Goal: Task Accomplishment & Management: Use online tool/utility

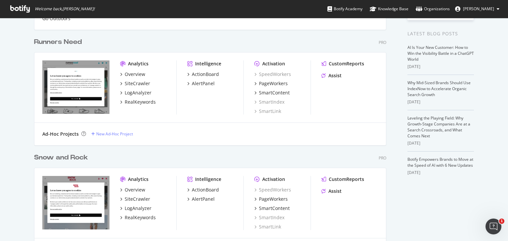
scroll to position [167, 0]
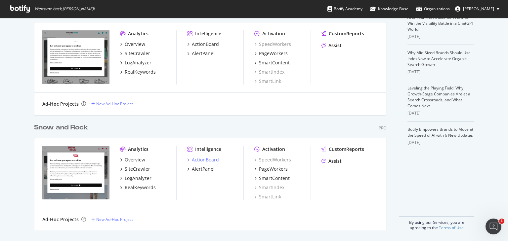
click at [205, 157] on div "ActionBoard" at bounding box center [205, 160] width 27 height 7
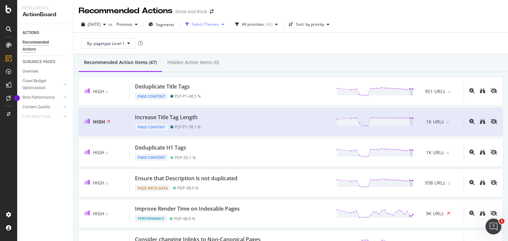
click at [218, 25] on div "Select Themes" at bounding box center [205, 24] width 27 height 4
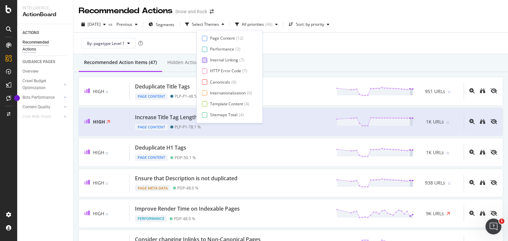
click at [221, 61] on div "Internal Linking" at bounding box center [224, 61] width 28 height 6
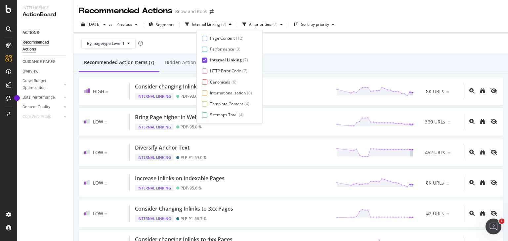
click at [299, 61] on div "Recommended Action Items (7) Hidden Action Items (0)" at bounding box center [290, 63] width 435 height 18
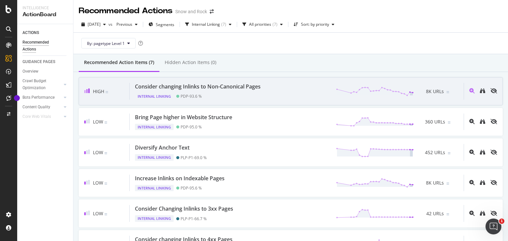
click at [213, 96] on div "Internal Linking PDP - 93.6 %" at bounding box center [199, 95] width 128 height 9
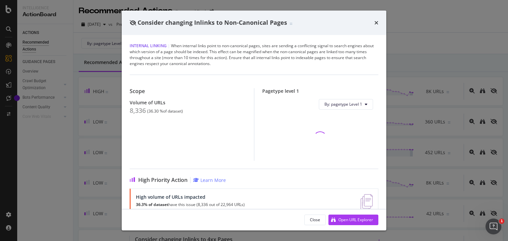
click at [139, 113] on div "8,336" at bounding box center [138, 111] width 16 height 8
copy div "8,336"
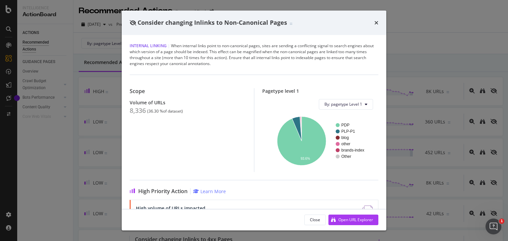
click at [88, 107] on div "Consider changing Inlinks to Non-Canonical Pages Internal Linking | When intern…" at bounding box center [254, 120] width 508 height 241
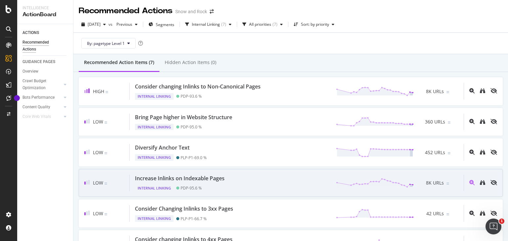
click at [223, 180] on div "Increase Inlinks on Indexable Pages" at bounding box center [180, 179] width 90 height 8
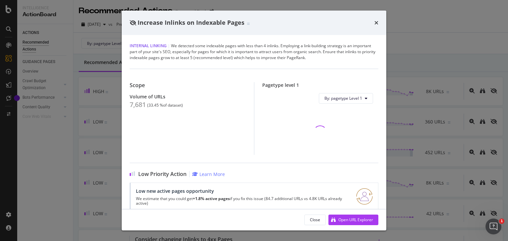
click at [132, 104] on div "7,681" at bounding box center [138, 105] width 16 height 8
copy div "7,681"
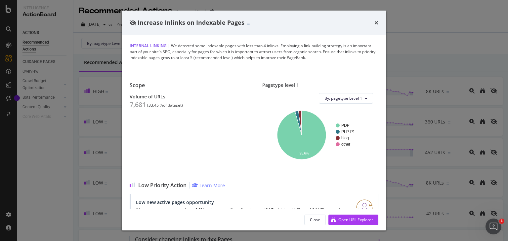
click at [80, 71] on div "Increase Inlinks on Indexable Pages Internal Linking | We detected some indexab…" at bounding box center [254, 120] width 508 height 241
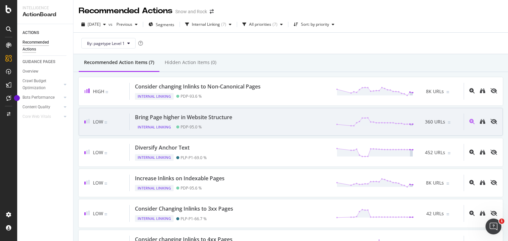
click at [216, 123] on div "Internal Linking PDP - 95.0 %" at bounding box center [185, 125] width 100 height 9
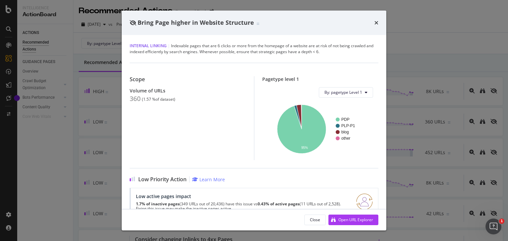
click at [108, 109] on div "Bring Page higher in Website Structure Internal Linking | Indexable pages that …" at bounding box center [254, 120] width 508 height 241
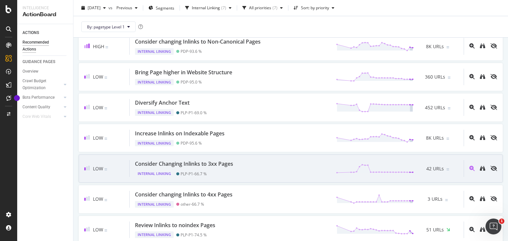
scroll to position [75, 0]
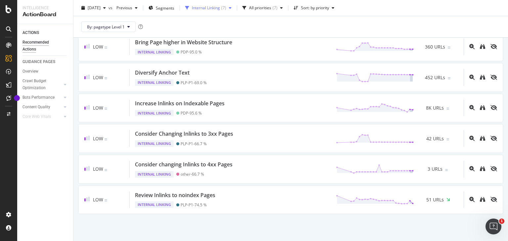
click at [220, 9] on div "Internal Linking" at bounding box center [206, 8] width 28 height 4
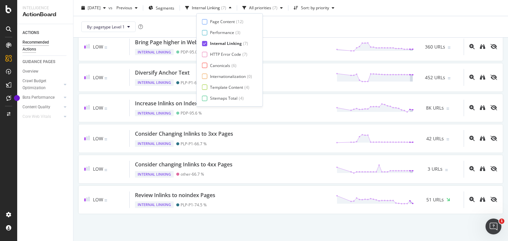
click at [231, 43] on div "Internal Linking" at bounding box center [226, 44] width 32 height 6
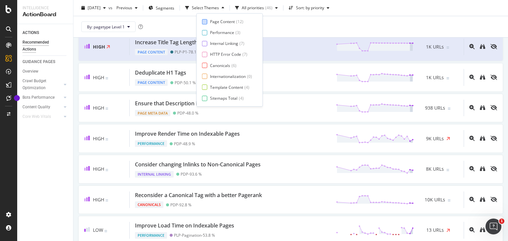
click at [229, 22] on div "Page Content" at bounding box center [222, 22] width 25 height 6
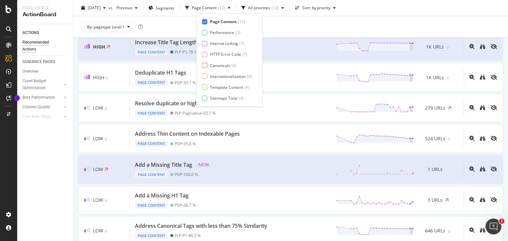
click at [309, 28] on div "By: pagetype Level 1" at bounding box center [291, 26] width 424 height 21
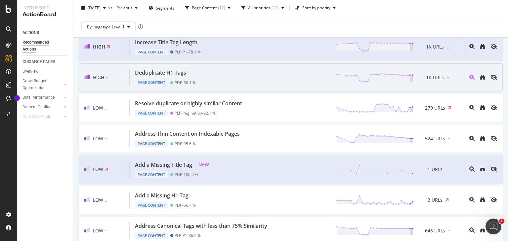
scroll to position [0, 0]
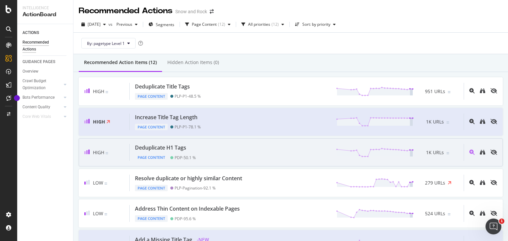
click at [216, 151] on div "Deduplicate H1 Tags Page Content PDP - 50.1 % 1K URLs" at bounding box center [297, 152] width 334 height 17
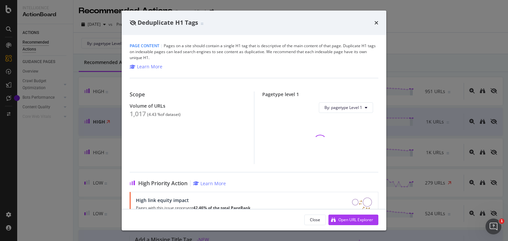
click at [138, 112] on div "1,017" at bounding box center [138, 114] width 16 height 8
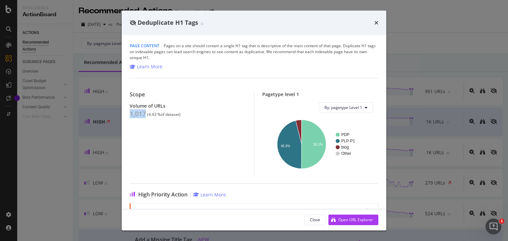
copy div "1,017"
click at [112, 60] on div "Deduplicate H1 Tags Page Content | Pages on a site should contain a single H1 t…" at bounding box center [254, 120] width 508 height 241
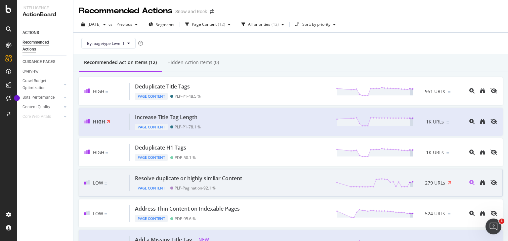
scroll to position [4, 0]
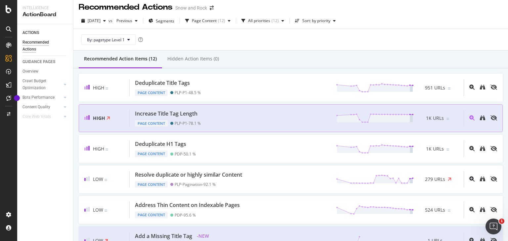
click at [213, 115] on div "Increase Title Tag Length Page Content PLP-P1 - 78.1 % 1K URLs" at bounding box center [297, 118] width 334 height 17
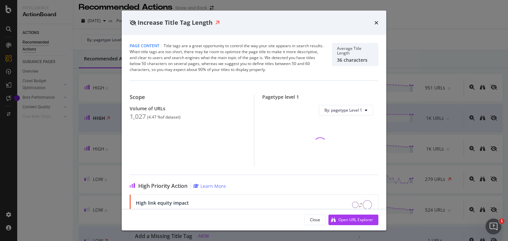
click at [134, 115] on div "1,027" at bounding box center [138, 117] width 16 height 8
copy div "1,027"
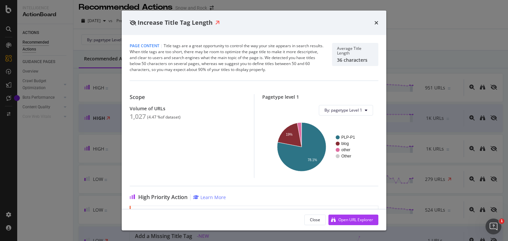
click at [88, 118] on div "Increase Title Tag Length Page Content | Title tags are a great opportunity to …" at bounding box center [254, 120] width 508 height 241
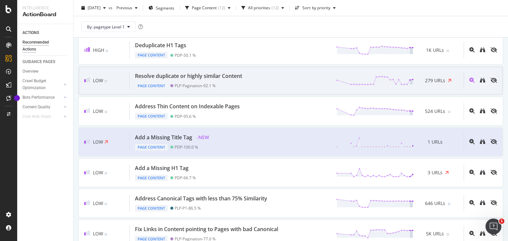
scroll to position [163, 0]
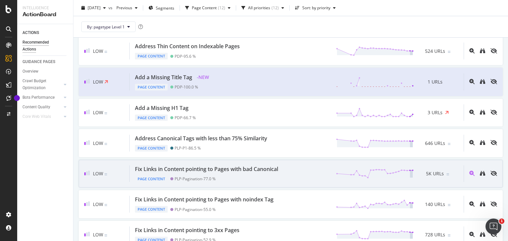
click at [257, 170] on div "Fix Links in Content pointing to Pages with bad Canonical" at bounding box center [206, 170] width 143 height 8
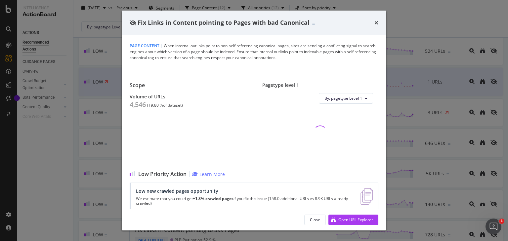
click at [138, 108] on div "4,546" at bounding box center [138, 105] width 16 height 8
copy div "4,546"
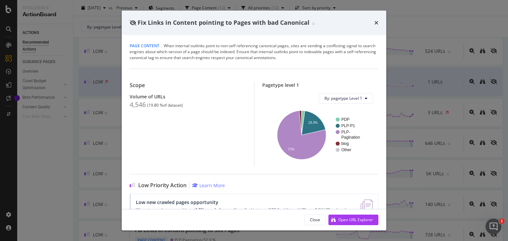
click at [115, 127] on div "Fix Links in Content pointing to Pages with bad Canonical Page Content | When i…" at bounding box center [254, 120] width 508 height 241
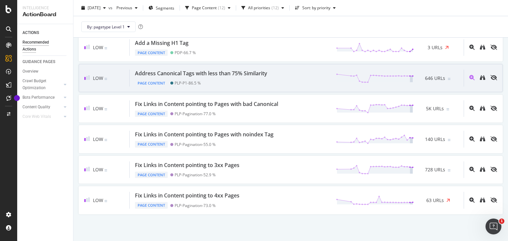
scroll to position [103, 0]
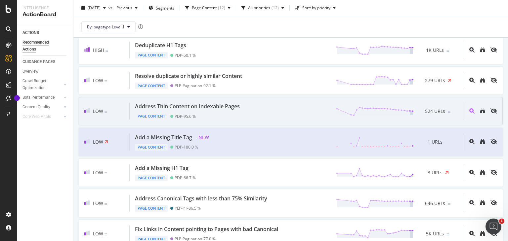
click at [210, 105] on div "Address Thin Content on Indexable Pages" at bounding box center [187, 107] width 105 height 8
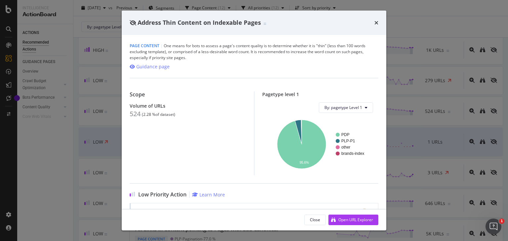
click at [87, 84] on div "Address Thin Content on Indexable Pages Page Content | One means for bots to as…" at bounding box center [254, 120] width 508 height 241
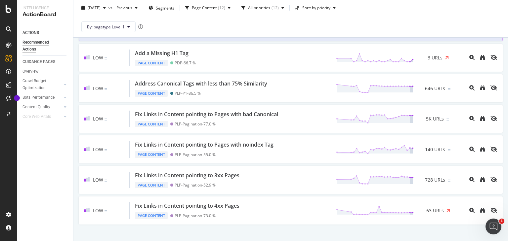
scroll to position [218, 0]
click at [233, 3] on div "Page Content ( 12 )" at bounding box center [208, 8] width 51 height 10
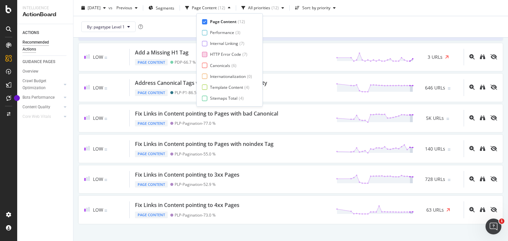
click at [218, 55] on div "HTTP Error Code" at bounding box center [225, 55] width 31 height 6
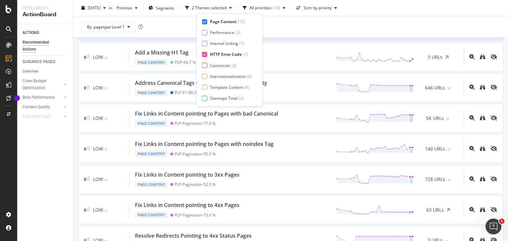
click at [222, 21] on div "Page Content" at bounding box center [223, 22] width 26 height 6
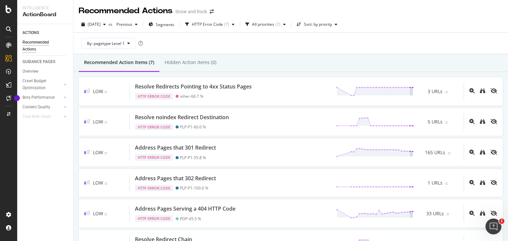
scroll to position [0, 0]
click at [352, 57] on div "Recommended Action Items (7) Hidden Action Items (0)" at bounding box center [290, 63] width 435 height 18
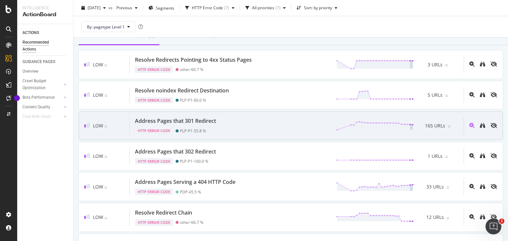
scroll to position [75, 0]
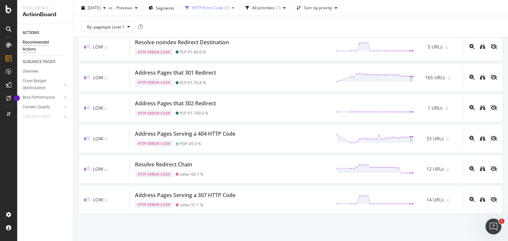
click at [223, 8] on div "HTTP Error Code" at bounding box center [207, 8] width 31 height 4
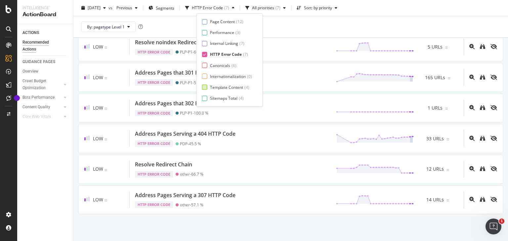
click at [215, 86] on div "Template Content" at bounding box center [226, 88] width 33 height 6
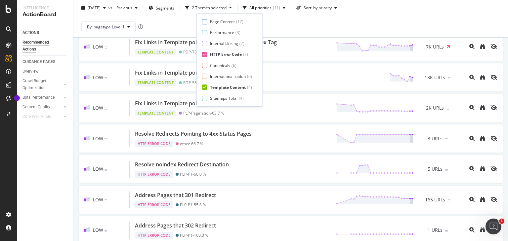
click at [222, 55] on div "HTTP Error Code" at bounding box center [226, 55] width 32 height 6
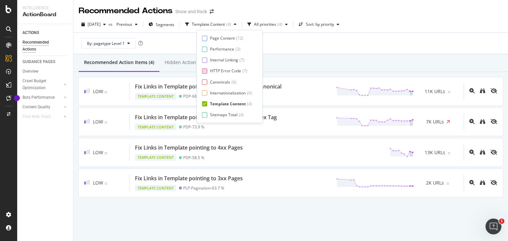
scroll to position [0, 0]
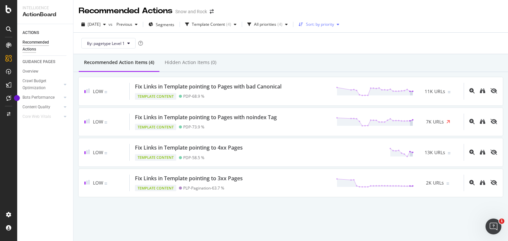
click at [338, 19] on button "Sort: by priority" at bounding box center [319, 24] width 46 height 11
click at [383, 36] on div "By: pagetype Level 1" at bounding box center [291, 43] width 424 height 21
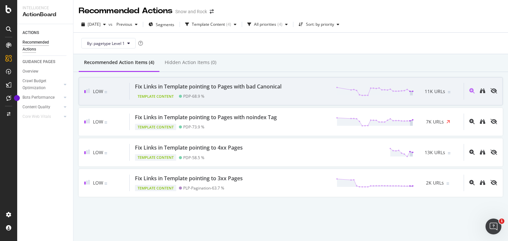
click at [279, 89] on div "Fix Links in Template pointing to Pages with bad Canonical" at bounding box center [208, 87] width 147 height 8
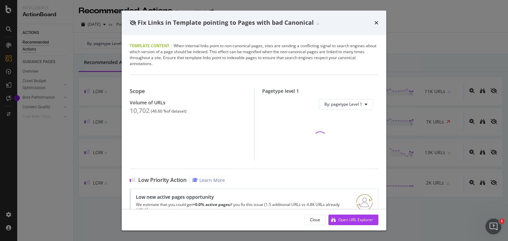
click at [137, 112] on div "10,702" at bounding box center [140, 111] width 20 height 8
copy div "10,702"
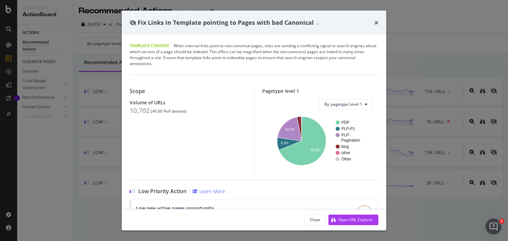
click at [96, 57] on div "Fix Links in Template pointing to Pages with bad Canonical Template Content | W…" at bounding box center [254, 120] width 508 height 241
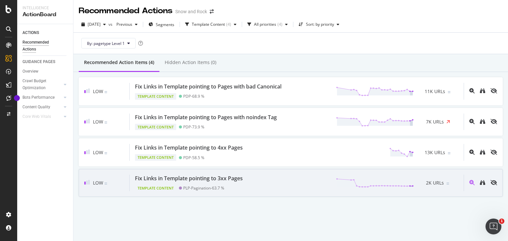
click at [222, 183] on div "Template Content PLP-Pagination - 63.7 %" at bounding box center [190, 187] width 110 height 9
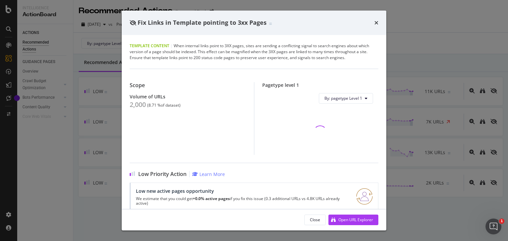
click at [136, 105] on div "2,000" at bounding box center [138, 105] width 16 height 8
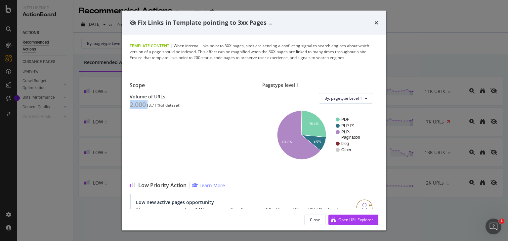
click at [136, 105] on div "2,000" at bounding box center [138, 105] width 16 height 8
copy div "2,000"
click at [71, 129] on div "Fix Links in Template pointing to 3xx Pages Template Content | When internal li…" at bounding box center [254, 120] width 508 height 241
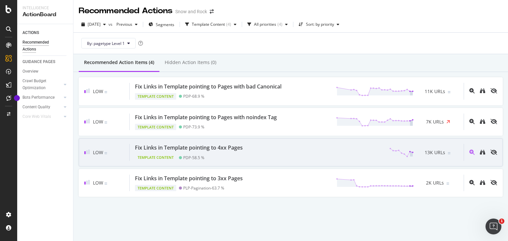
click at [240, 156] on div "Template Content PDP - 58.5 %" at bounding box center [190, 156] width 110 height 9
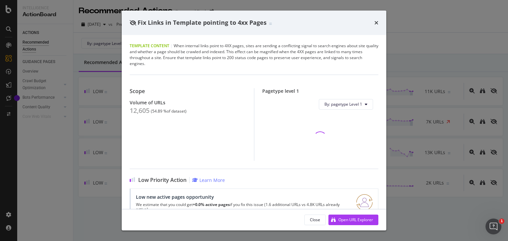
click at [131, 109] on div "12,605" at bounding box center [140, 111] width 20 height 8
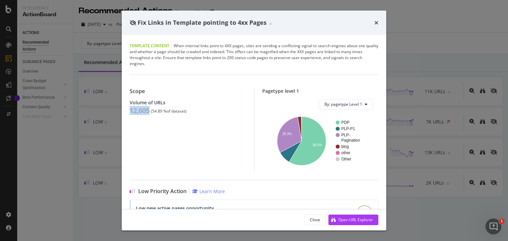
copy div "12,605"
click at [91, 131] on div "Fix Links in Template pointing to 4xx Pages Template Content | When internal li…" at bounding box center [254, 120] width 508 height 241
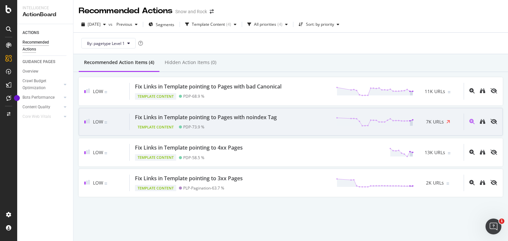
click at [204, 114] on div "Fix Links in Template pointing to Pages with noindex Tag" at bounding box center [206, 118] width 142 height 8
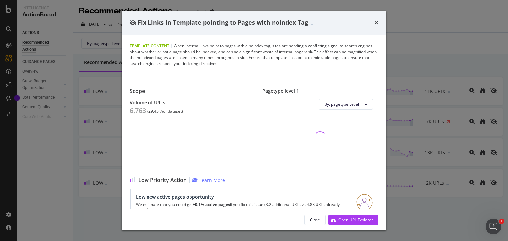
click at [137, 105] on div "Volume of URLs" at bounding box center [188, 103] width 116 height 6
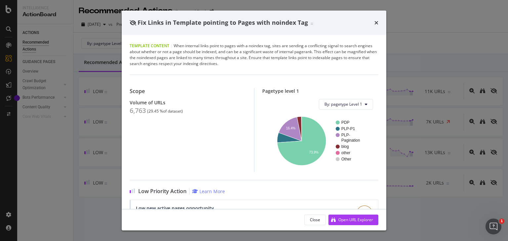
click at [138, 109] on div "6,763" at bounding box center [138, 111] width 16 height 8
copy div "6,763"
click at [97, 66] on div "Fix Links in Template pointing to Pages with noindex Tag Template Content | Whe…" at bounding box center [254, 120] width 508 height 241
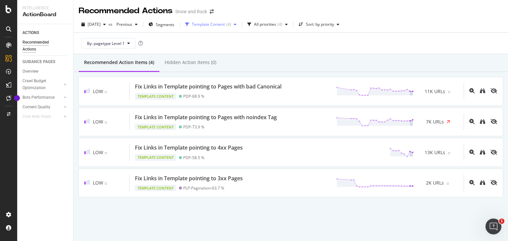
click at [211, 28] on div "Template Content ( 4 )" at bounding box center [211, 25] width 57 height 10
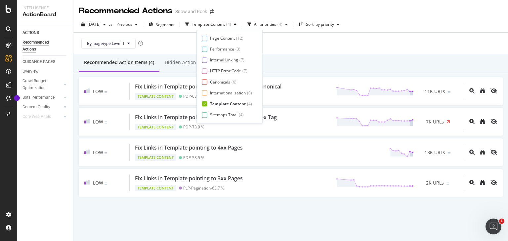
click at [209, 102] on div "Template Content ( 4 )" at bounding box center [227, 104] width 50 height 6
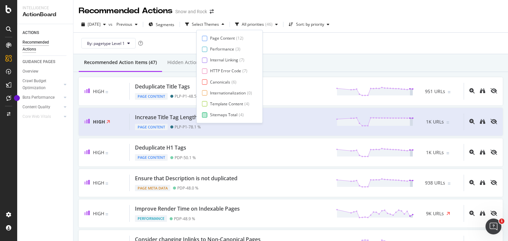
click at [209, 114] on div "Sitemaps Total ( 4 )" at bounding box center [227, 115] width 50 height 6
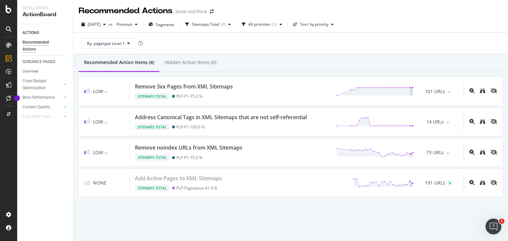
click at [325, 34] on div "By: pagetype Level 1" at bounding box center [291, 43] width 424 height 21
click at [219, 26] on div "Sitemaps Total" at bounding box center [205, 24] width 27 height 4
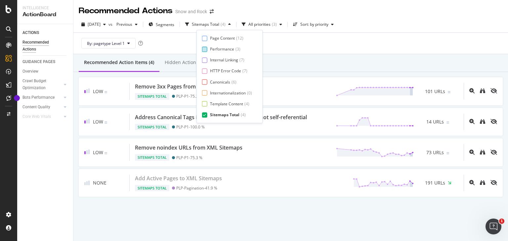
click at [232, 48] on div "Performance" at bounding box center [222, 50] width 24 height 6
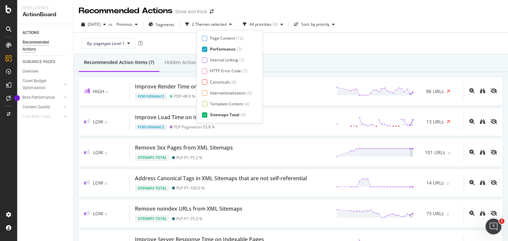
click at [228, 114] on div "Sitemaps Total" at bounding box center [224, 115] width 29 height 6
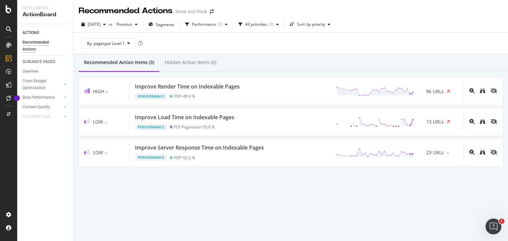
click at [303, 75] on div "High Improve Render Time on Indexable Pages Performance PDP - 48.9 % 9K URLs Lo…" at bounding box center [290, 122] width 435 height 100
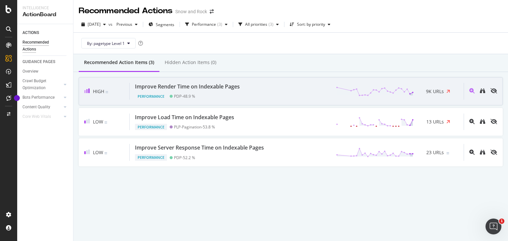
click at [230, 98] on div "Performance PDP - 48.9 %" at bounding box center [189, 95] width 108 height 9
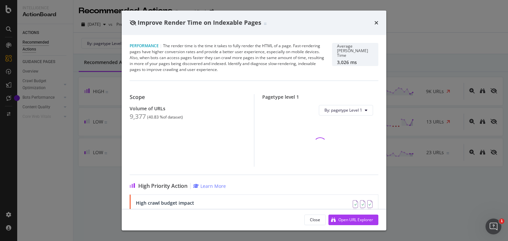
click at [135, 114] on div "9,377" at bounding box center [138, 117] width 16 height 8
copy div "9,377"
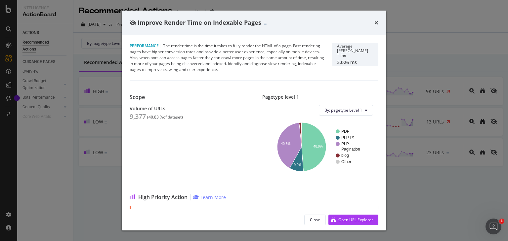
click at [83, 126] on div "Improve Render Time on Indexable Pages Performance | The render time is the tim…" at bounding box center [254, 120] width 508 height 241
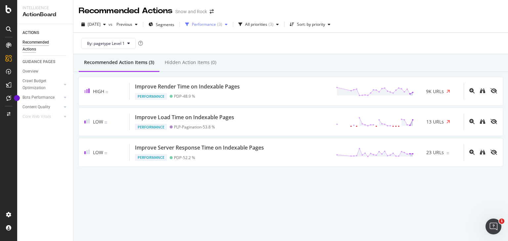
click at [216, 25] on div "Performance" at bounding box center [204, 24] width 24 height 4
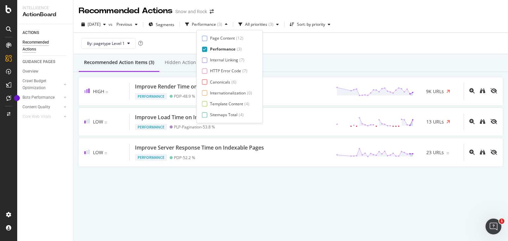
click at [228, 86] on div "Page Content ( 12 ) Performance ( 3 ) Internal Linking ( 7 ) HTTP Error Code ( …" at bounding box center [229, 76] width 55 height 82
click at [228, 84] on div "Canonicals" at bounding box center [220, 82] width 20 height 6
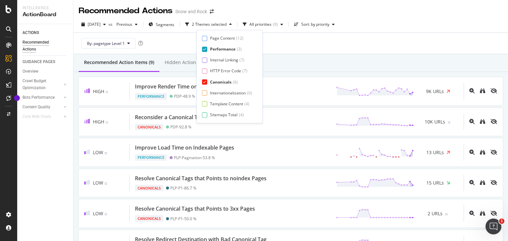
click at [228, 49] on div "Performance" at bounding box center [222, 50] width 25 height 6
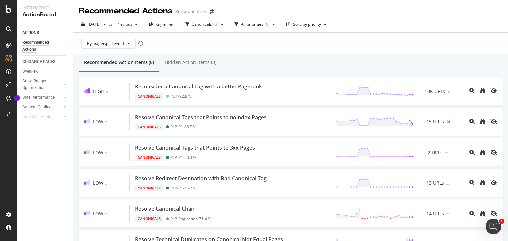
click at [354, 47] on div "By: pagetype Level 1" at bounding box center [291, 43] width 424 height 21
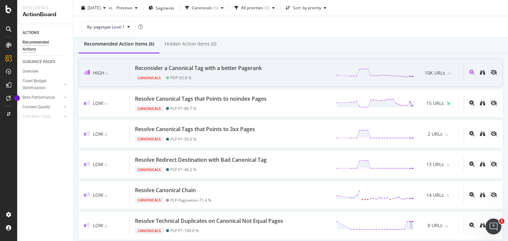
click at [249, 70] on div "Reconsider a Canonical Tag with a better Pagerank" at bounding box center [198, 69] width 127 height 8
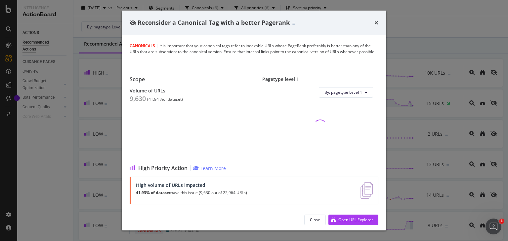
click at [140, 103] on div "9,630" at bounding box center [138, 99] width 16 height 8
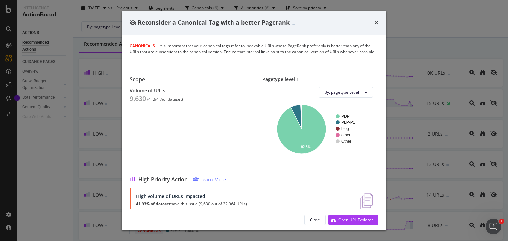
click at [104, 74] on div "Reconsider a Canonical Tag with a better Pagerank Canonicals | It is important …" at bounding box center [254, 120] width 508 height 241
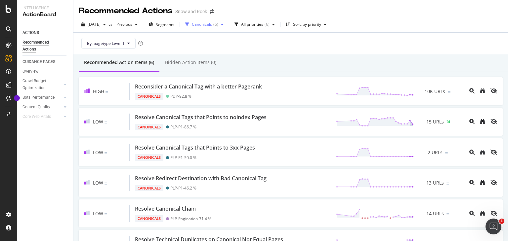
click at [218, 27] on div "Canonicals ( 6 )" at bounding box center [205, 25] width 44 height 10
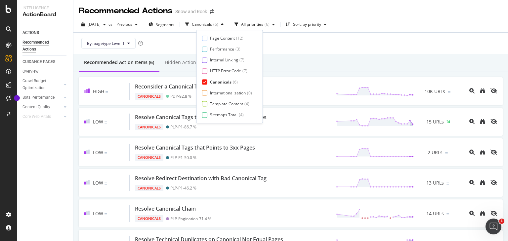
click at [226, 80] on div "Canonicals" at bounding box center [221, 82] width 22 height 6
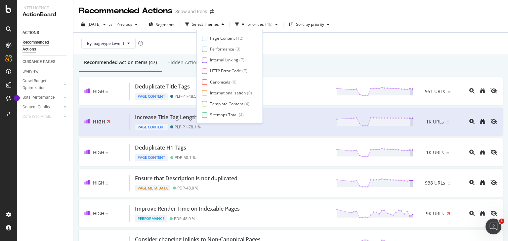
scroll to position [11, 0]
click at [222, 117] on div "Page Meta Data" at bounding box center [225, 115] width 30 height 6
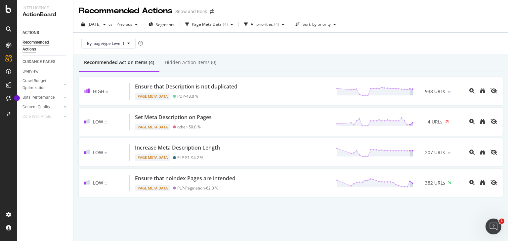
click at [315, 39] on div "By: pagetype Level 1" at bounding box center [291, 43] width 424 height 21
click at [210, 12] on icon "arrow-right-arrow-left" at bounding box center [212, 11] width 4 height 5
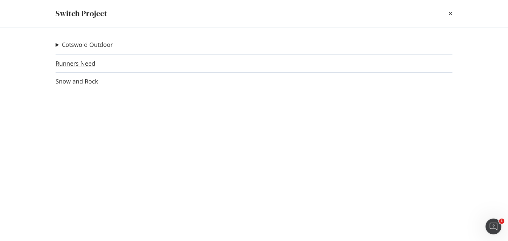
click at [81, 60] on link "Runners Need" at bounding box center [76, 63] width 40 height 7
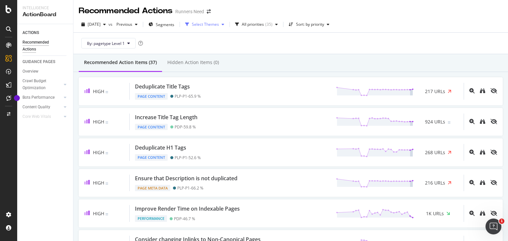
click at [219, 24] on div "Select Themes" at bounding box center [205, 24] width 27 height 4
click at [98, 20] on div "[DATE]" at bounding box center [94, 25] width 30 height 10
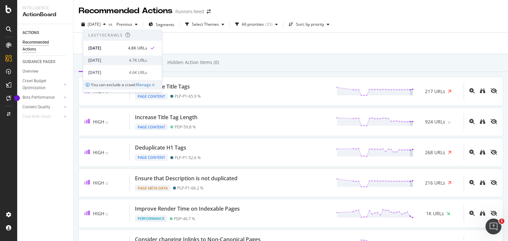
click at [107, 58] on div "[DATE]" at bounding box center [106, 61] width 37 height 6
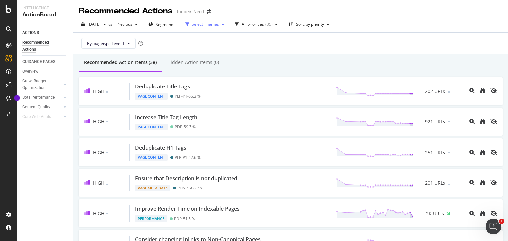
click at [227, 23] on div "button" at bounding box center [223, 24] width 8 height 4
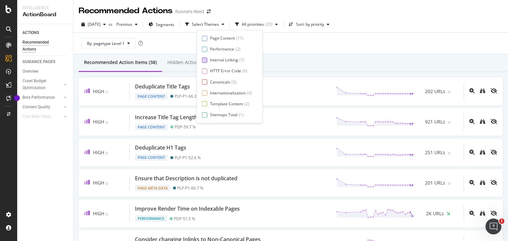
click at [227, 60] on div "Internal Linking" at bounding box center [224, 61] width 28 height 6
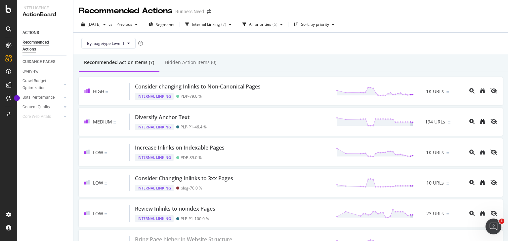
click at [370, 66] on div "Recommended Action Items (7) Hidden Action Items (0)" at bounding box center [290, 63] width 435 height 18
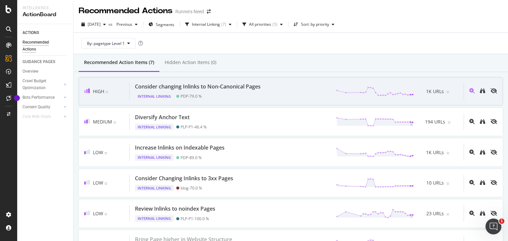
click at [242, 89] on div "Consider changing Inlinks to Non-Canonical Pages" at bounding box center [198, 87] width 126 height 8
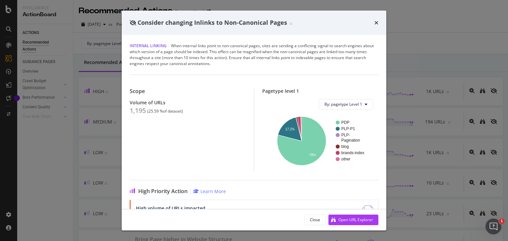
click at [142, 110] on div "1,195" at bounding box center [138, 111] width 16 height 8
click at [87, 121] on div "Consider changing Inlinks to Non-Canonical Pages Internal Linking | When intern…" at bounding box center [254, 120] width 508 height 241
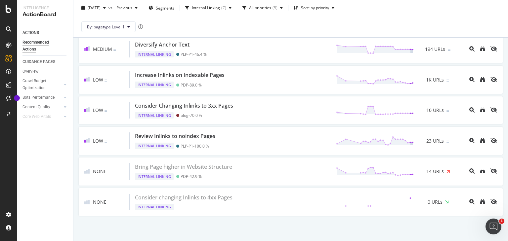
scroll to position [58, 0]
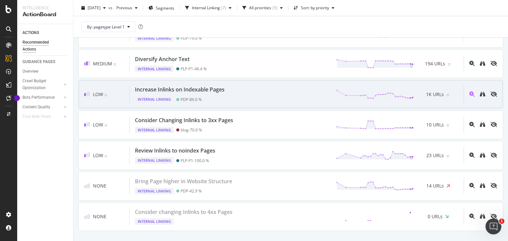
click at [208, 94] on div "Internal Linking PDP - 89.0 %" at bounding box center [181, 98] width 92 height 9
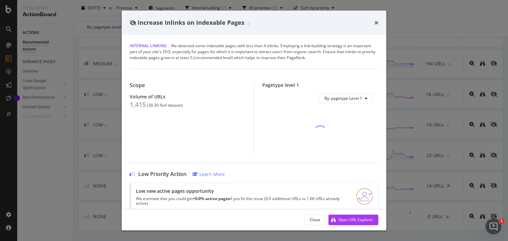
click at [137, 108] on div "1,415" at bounding box center [138, 105] width 16 height 8
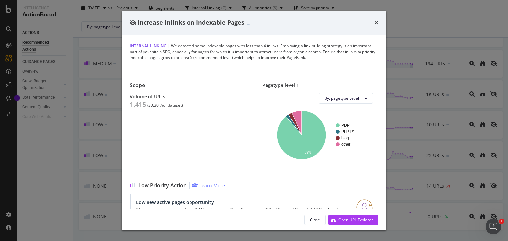
click at [55, 77] on div "Increase Inlinks on Indexable Pages Internal Linking | We detected some indexab…" at bounding box center [254, 120] width 508 height 241
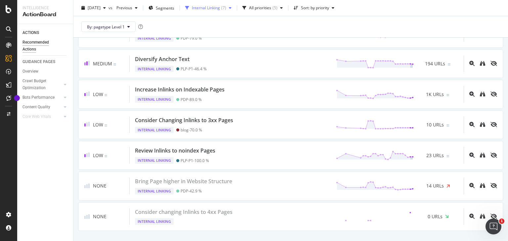
click at [220, 10] on div "Internal Linking" at bounding box center [206, 8] width 28 height 4
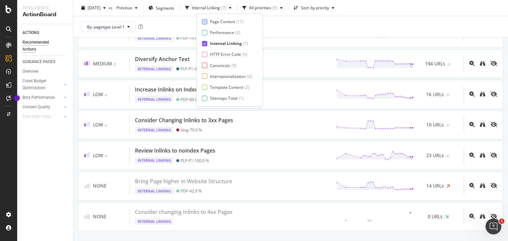
click at [228, 24] on div "Page Content" at bounding box center [222, 22] width 25 height 6
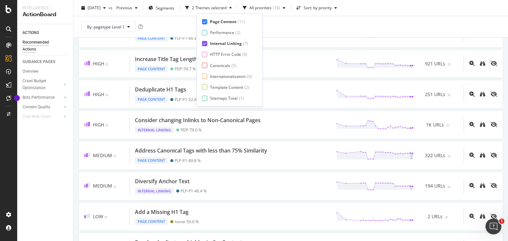
click at [229, 43] on div "Internal Linking" at bounding box center [226, 44] width 32 height 6
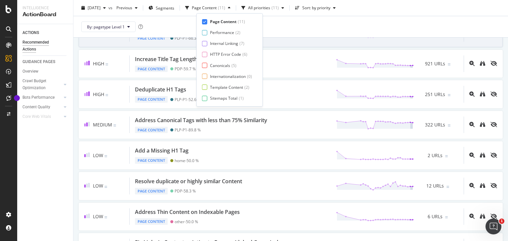
click at [286, 45] on div "High Deduplicate Title Tags Page Content PLP-P1 - 66.3 % 202 URLs" at bounding box center [291, 33] width 424 height 28
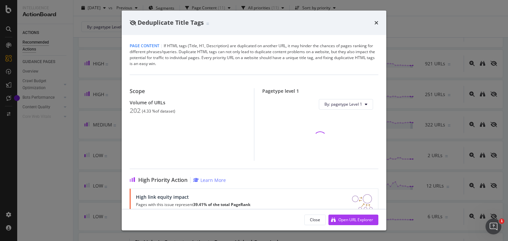
click at [429, 97] on div "Deduplicate Title Tags Page Content | If HTML tags (Title, H1, Description) are…" at bounding box center [254, 120] width 508 height 241
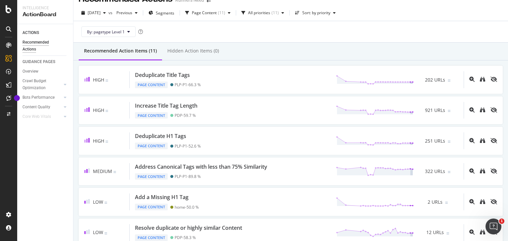
scroll to position [38, 0]
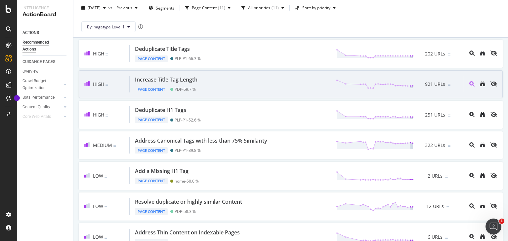
click at [208, 92] on div "Increase Title Tag Length Page Content PDP - 59.7 % 921 URLs" at bounding box center [297, 84] width 334 height 17
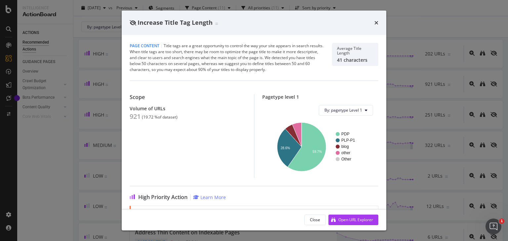
click at [92, 105] on div "Increase Title Tag Length Page Content | Title tags are a great opportunity to …" at bounding box center [254, 120] width 508 height 241
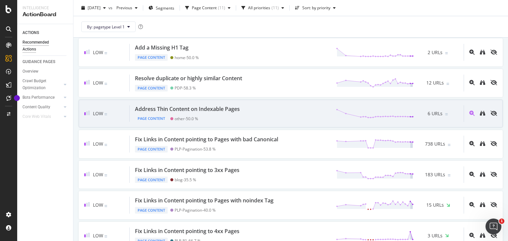
scroll to position [159, 0]
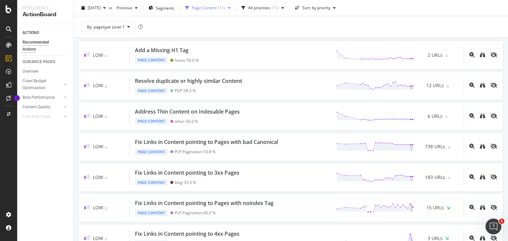
click at [225, 9] on div "( 11 )" at bounding box center [221, 8] width 7 height 4
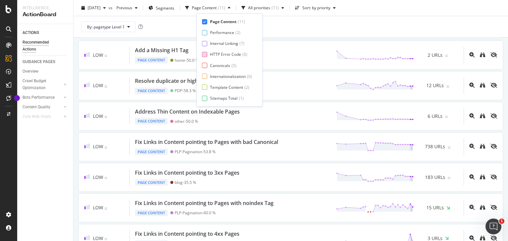
click at [231, 53] on div "HTTP Error Code" at bounding box center [225, 55] width 31 height 6
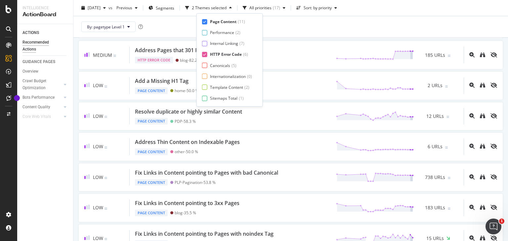
click at [230, 21] on div "Page Content" at bounding box center [223, 22] width 26 height 6
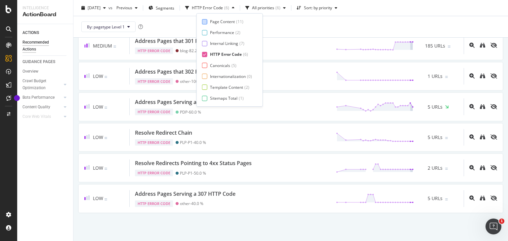
scroll to position [37, 0]
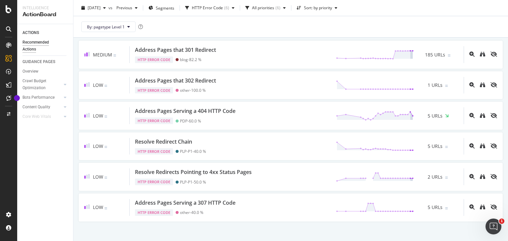
click at [327, 25] on div "By: pagetype Level 1" at bounding box center [291, 26] width 424 height 21
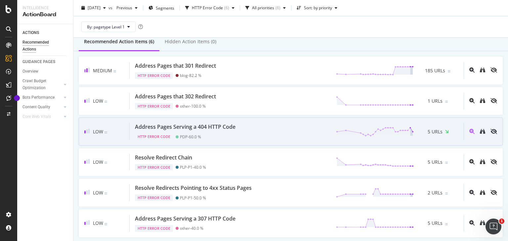
scroll to position [45, 0]
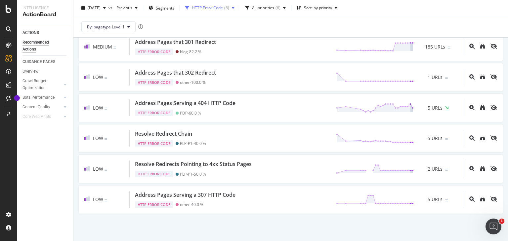
click at [216, 9] on div "HTTP Error Code" at bounding box center [207, 8] width 31 height 4
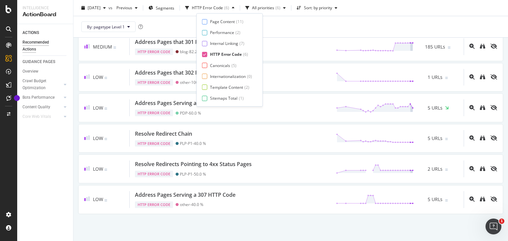
click at [225, 55] on div "HTTP Error Code" at bounding box center [226, 55] width 32 height 6
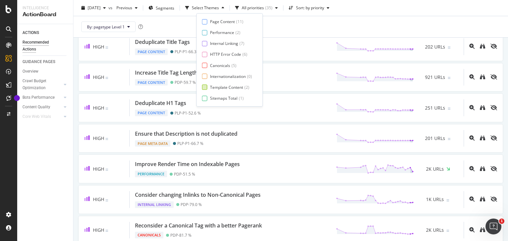
click at [226, 85] on div "Template Content" at bounding box center [226, 88] width 33 height 6
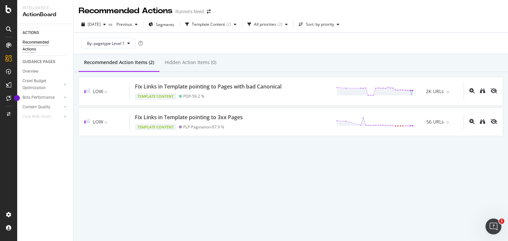
click at [295, 44] on div "By: pagetype Level 1" at bounding box center [291, 43] width 424 height 21
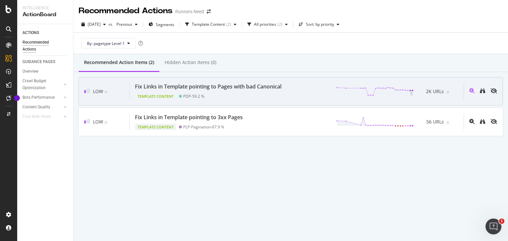
click at [253, 86] on div "Fix Links in Template pointing to Pages with bad Canonical" at bounding box center [208, 87] width 147 height 8
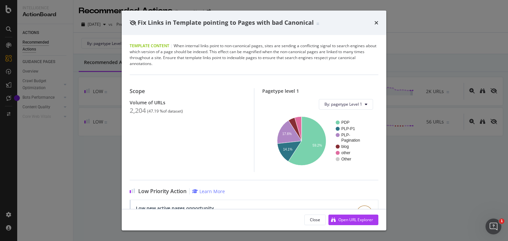
click at [105, 87] on div "Fix Links in Template pointing to Pages with bad Canonical Template Content | W…" at bounding box center [254, 120] width 508 height 241
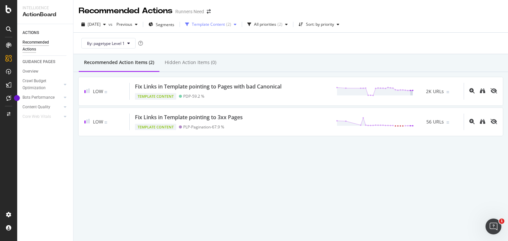
click at [212, 23] on div "Template Content" at bounding box center [208, 24] width 33 height 4
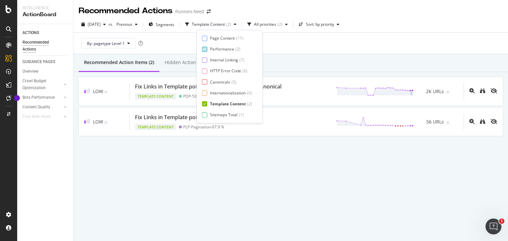
click at [228, 51] on div "Performance" at bounding box center [222, 50] width 24 height 6
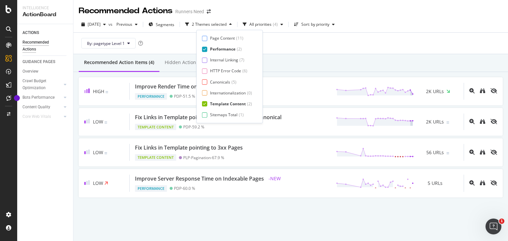
click at [229, 103] on div "Template Content" at bounding box center [228, 104] width 36 height 6
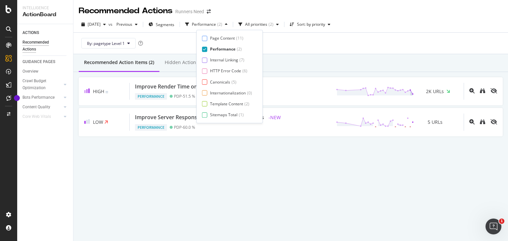
click at [310, 33] on div "By: pagetype Level 1" at bounding box center [291, 43] width 424 height 21
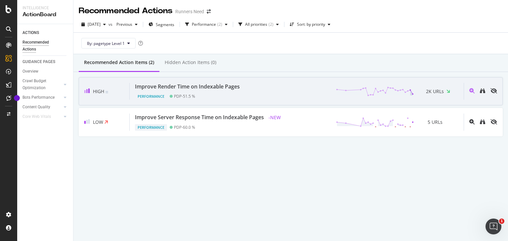
click at [234, 92] on div "Performance PDP - 51.5 %" at bounding box center [189, 95] width 108 height 9
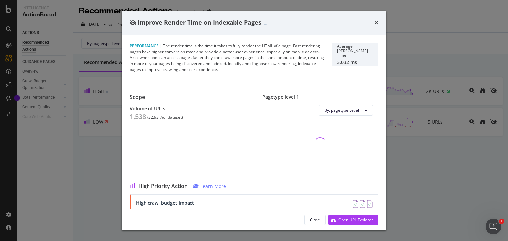
click at [139, 117] on div "1,538" at bounding box center [138, 117] width 16 height 8
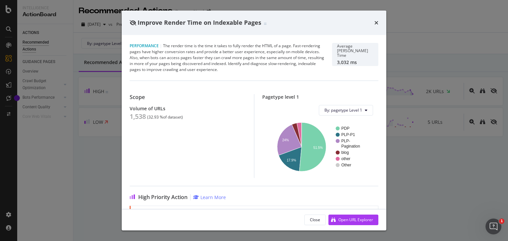
click at [71, 111] on div "Improve Render Time on Indexable Pages Performance | The render time is the tim…" at bounding box center [254, 120] width 508 height 241
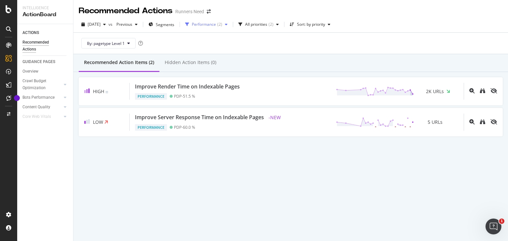
click at [214, 21] on div "Performance ( 2 )" at bounding box center [207, 25] width 48 height 10
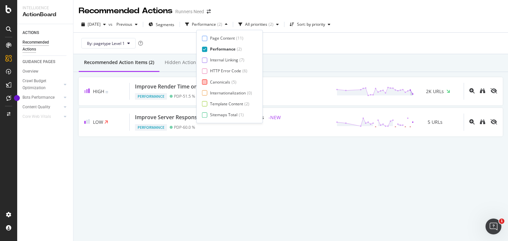
click at [213, 82] on div "Canonicals" at bounding box center [220, 82] width 20 height 6
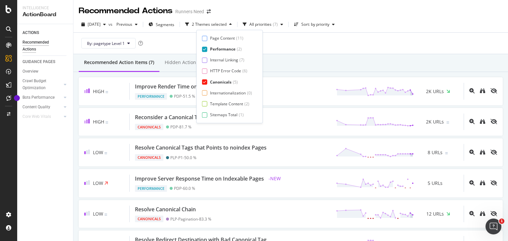
click at [223, 50] on div "Performance" at bounding box center [222, 50] width 25 height 6
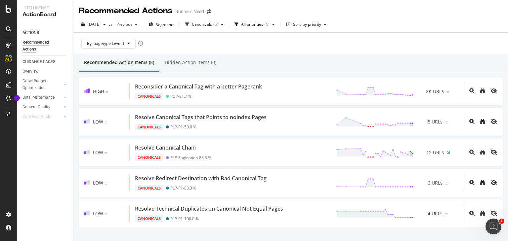
click at [323, 66] on div "Recommended Action Items (5) Hidden Action Items (0)" at bounding box center [290, 63] width 435 height 18
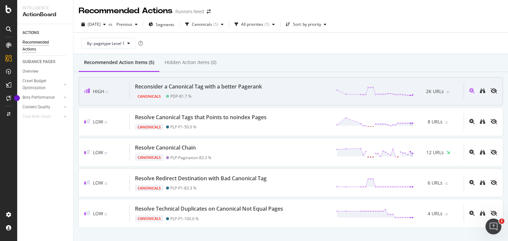
click at [258, 89] on div "Reconsider a Canonical Tag with a better Pagerank" at bounding box center [198, 87] width 127 height 8
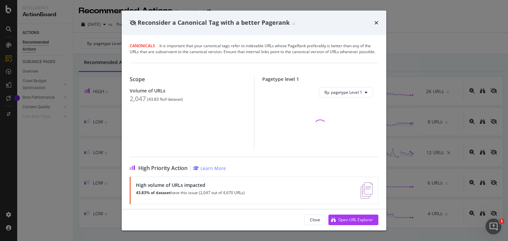
click at [135, 103] on div "2,047" at bounding box center [138, 99] width 16 height 8
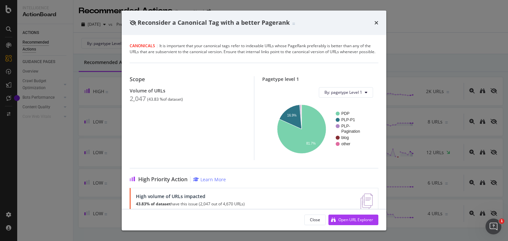
click at [110, 138] on div "Reconsider a Canonical Tag with a better Pagerank Canonicals | It is important …" at bounding box center [254, 120] width 508 height 241
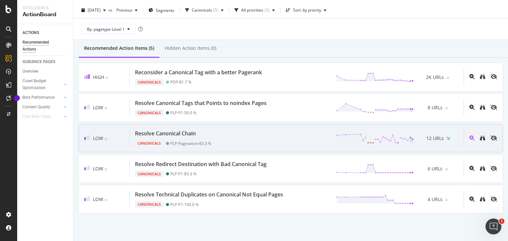
scroll to position [14, 0]
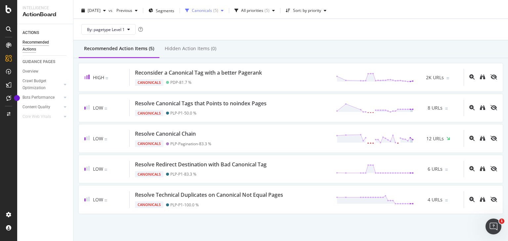
click at [209, 7] on div "Canonicals ( 5 )" at bounding box center [205, 11] width 44 height 10
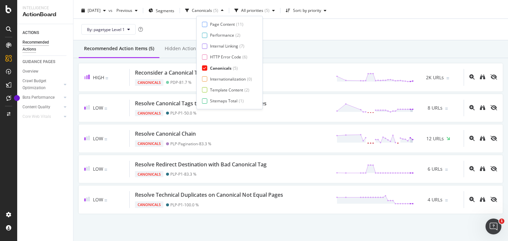
click at [228, 69] on div "Canonicals" at bounding box center [221, 69] width 22 height 6
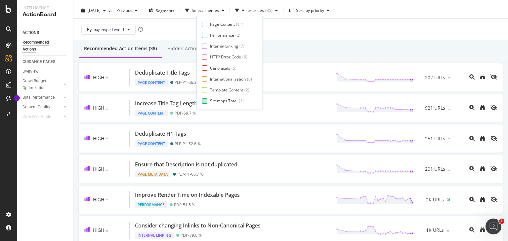
scroll to position [11, 0]
click at [224, 100] on div "Page Meta Data" at bounding box center [225, 101] width 30 height 6
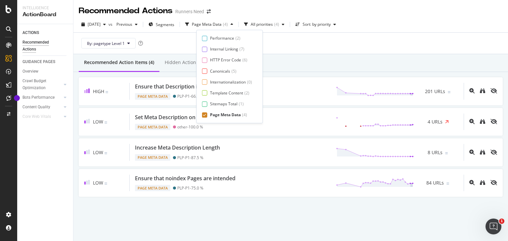
scroll to position [0, 0]
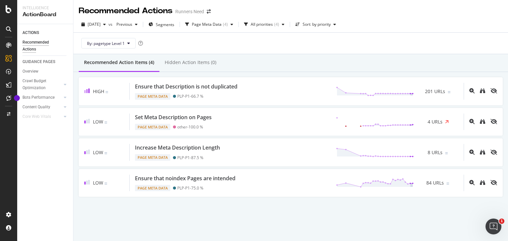
click at [294, 60] on div "Recommended Action Items (4) Hidden Action Items (0)" at bounding box center [290, 63] width 435 height 18
click at [109, 22] on div "[DATE]" at bounding box center [94, 25] width 30 height 10
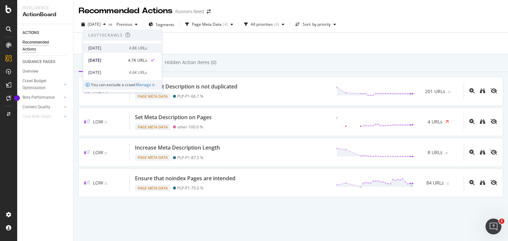
click at [122, 49] on div "[DATE]" at bounding box center [106, 48] width 37 height 6
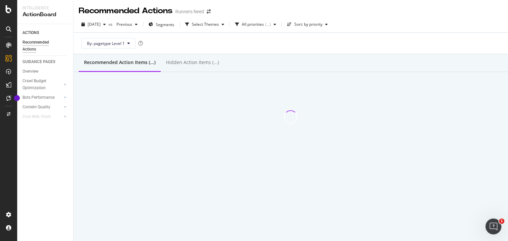
click at [291, 51] on div "By: pagetype Level 1" at bounding box center [291, 43] width 424 height 21
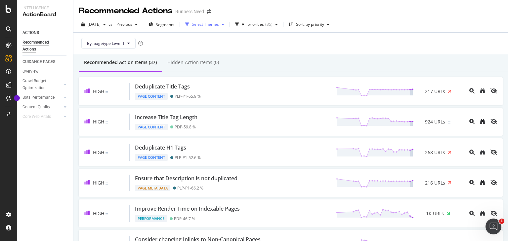
click at [221, 28] on div "Select Themes" at bounding box center [205, 25] width 44 height 10
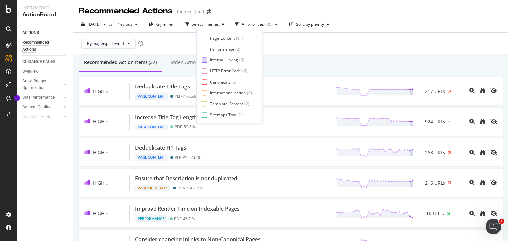
click at [229, 60] on div "Internal Linking" at bounding box center [224, 61] width 28 height 6
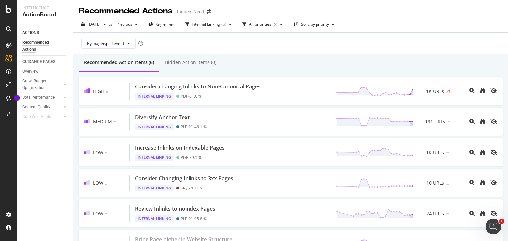
click at [303, 63] on div "Recommended Action Items (6) Hidden Action Items (0)" at bounding box center [290, 63] width 435 height 18
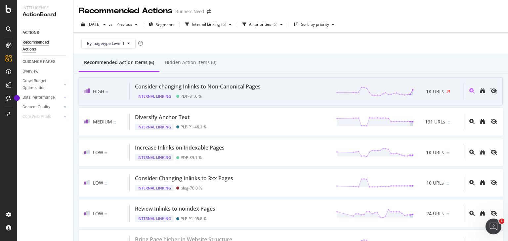
click at [240, 85] on div "Consider changing Inlinks to Non-Canonical Pages" at bounding box center [198, 87] width 126 height 8
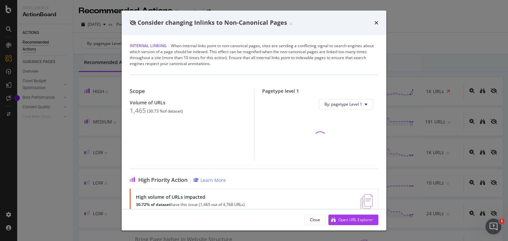
click at [141, 109] on div "1,465" at bounding box center [138, 111] width 16 height 8
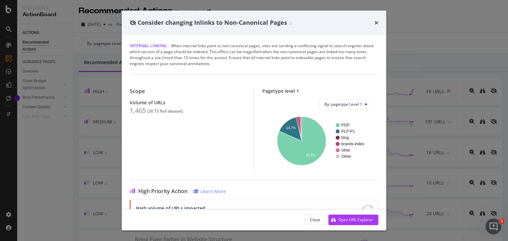
click at [121, 111] on div "Consider changing Inlinks to Non-Canonical Pages Internal Linking | When intern…" at bounding box center [254, 120] width 508 height 241
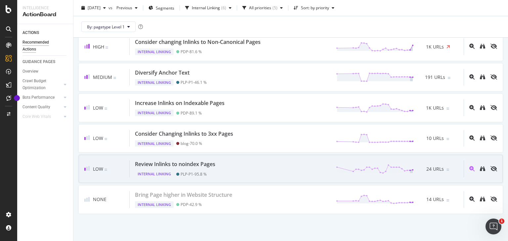
scroll to position [24, 0]
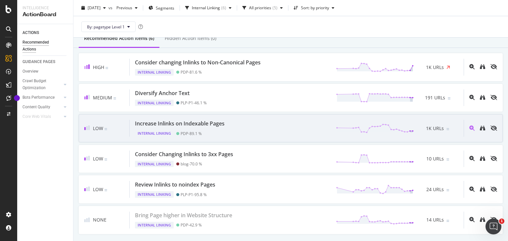
click at [198, 128] on div "Internal Linking PDP - 89.1 %" at bounding box center [181, 132] width 92 height 9
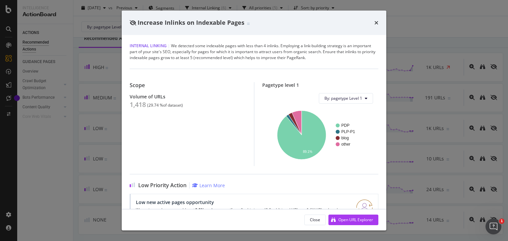
click at [139, 108] on div "1,418" at bounding box center [138, 105] width 16 height 8
click at [105, 55] on div "Increase Inlinks on Indexable Pages Internal Linking | We detected some indexab…" at bounding box center [254, 120] width 508 height 241
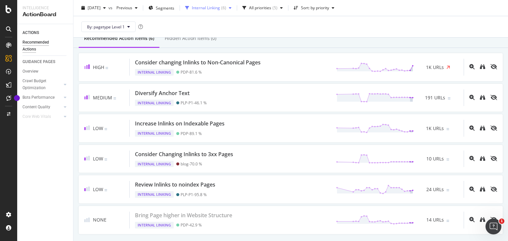
click at [220, 6] on div "Internal Linking" at bounding box center [206, 8] width 28 height 4
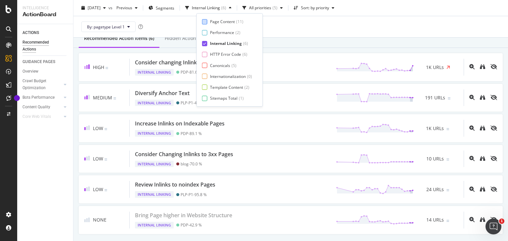
click at [226, 19] on div "Page Content" at bounding box center [222, 22] width 25 height 6
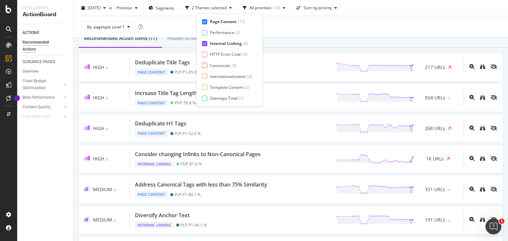
click at [222, 42] on div "Internal Linking" at bounding box center [226, 44] width 32 height 6
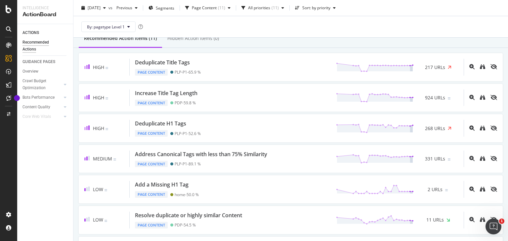
click at [300, 24] on div "By: pagetype Level 1" at bounding box center [291, 26] width 424 height 21
click at [217, 8] on div "Page Content" at bounding box center [204, 8] width 25 height 4
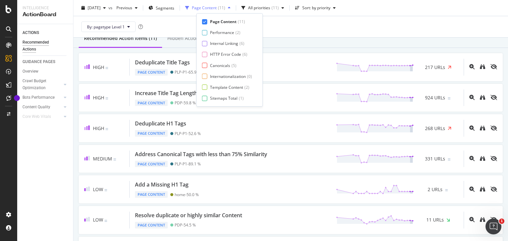
click at [217, 8] on div "Page Content" at bounding box center [204, 8] width 25 height 4
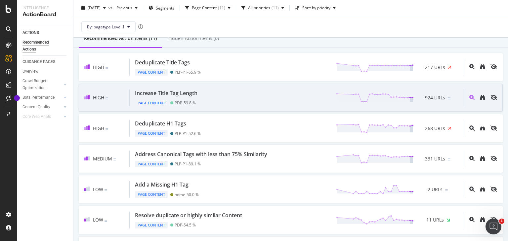
click at [192, 98] on div "Page Content PDP - 59.8 %" at bounding box center [167, 101] width 65 height 9
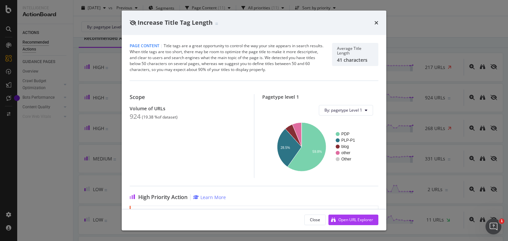
click at [73, 109] on div "Increase Title Tag Length Page Content | Title tags are a great opportunity to …" at bounding box center [254, 120] width 508 height 241
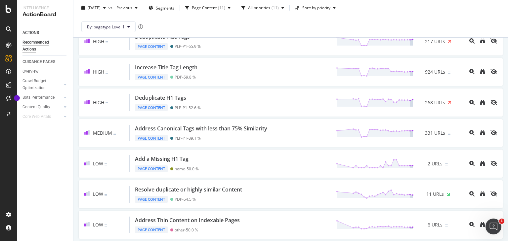
scroll to position [148, 0]
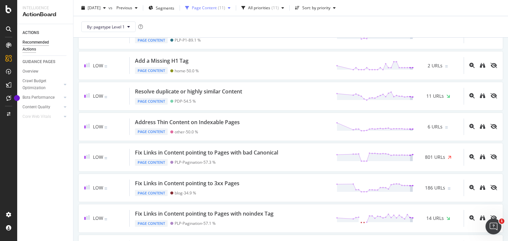
click at [225, 7] on div "( 11 )" at bounding box center [221, 8] width 7 height 4
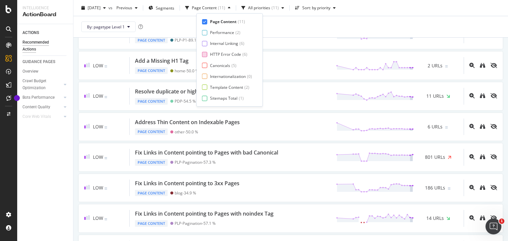
click at [229, 53] on div "HTTP Error Code" at bounding box center [225, 55] width 31 height 6
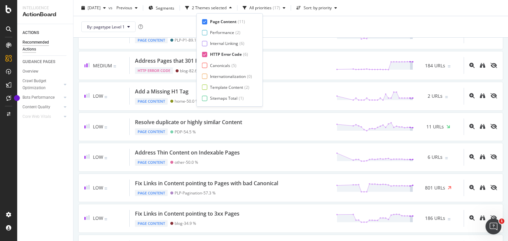
click at [230, 24] on div "Page Content" at bounding box center [223, 22] width 26 height 6
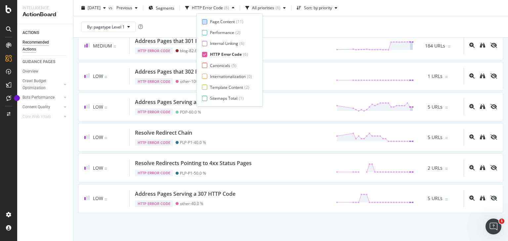
scroll to position [26, 0]
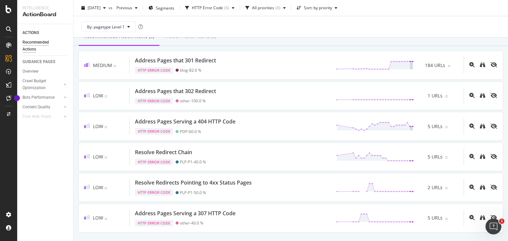
click at [290, 35] on div "By: pagetype Level 1" at bounding box center [291, 26] width 424 height 21
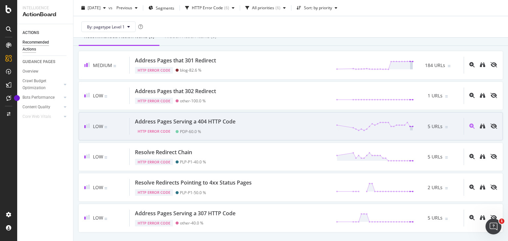
scroll to position [35, 0]
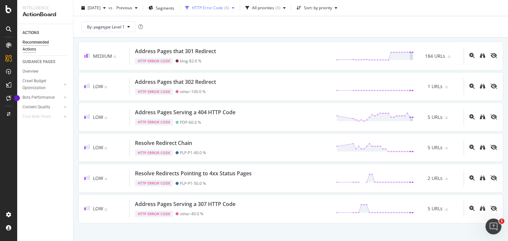
click at [222, 9] on div "HTTP Error Code" at bounding box center [207, 8] width 31 height 4
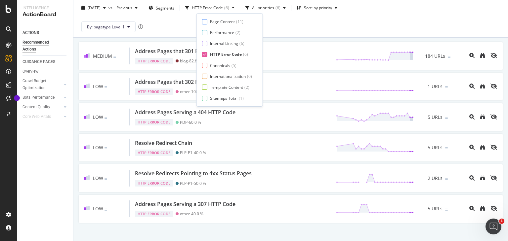
click at [222, 51] on div "Page Content ( 11 ) Performance ( 2 ) Internal Linking ( 6 ) HTTP Error Code ( …" at bounding box center [229, 60] width 55 height 82
click at [224, 57] on div "HTTP Error Code" at bounding box center [226, 55] width 32 height 6
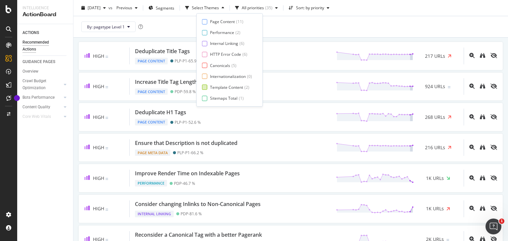
click at [219, 85] on div "Template Content" at bounding box center [226, 88] width 33 height 6
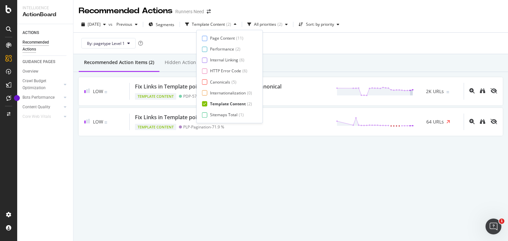
scroll to position [0, 0]
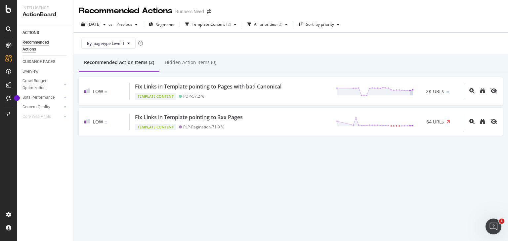
click at [314, 64] on div "Recommended Action Items (2) Hidden Action Items (0)" at bounding box center [290, 63] width 435 height 18
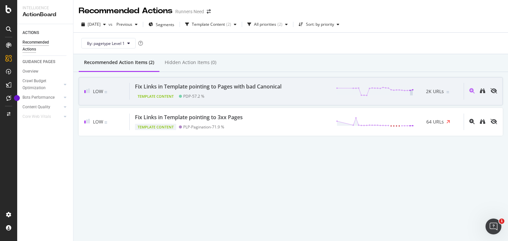
click at [262, 87] on div "Fix Links in Template pointing to Pages with bad Canonical" at bounding box center [208, 87] width 147 height 8
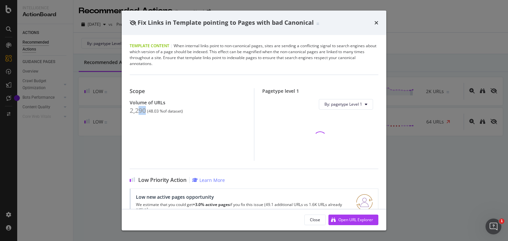
drag, startPoint x: 146, startPoint y: 111, endPoint x: 138, endPoint y: 113, distance: 7.8
click at [138, 113] on div "2,290" at bounding box center [138, 111] width 16 height 8
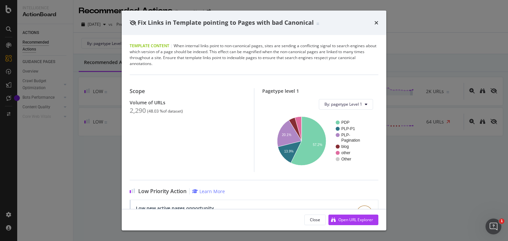
click at [89, 115] on div "Fix Links in Template pointing to Pages with bad Canonical Template Content | W…" at bounding box center [254, 120] width 508 height 241
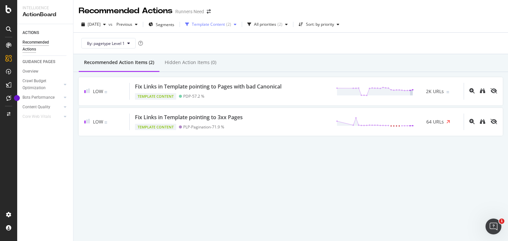
click at [210, 20] on div "Template Content ( 2 )" at bounding box center [211, 25] width 57 height 10
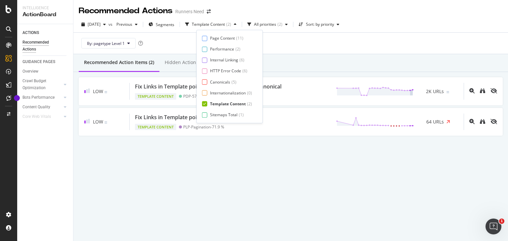
scroll to position [11, 0]
click at [231, 90] on div "Template Content" at bounding box center [228, 93] width 36 height 6
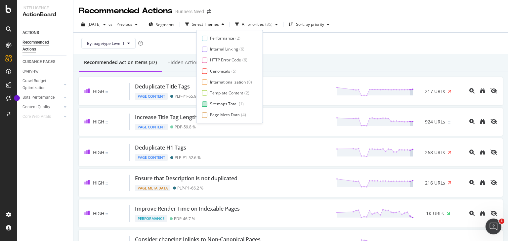
click at [232, 102] on div "Sitemaps Total" at bounding box center [223, 104] width 27 height 6
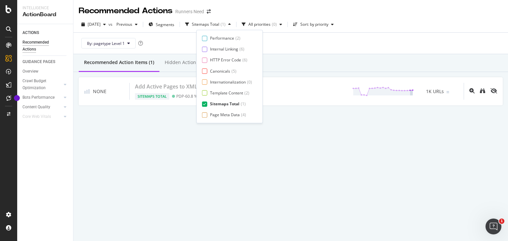
click at [232, 102] on div "Sitemaps Total" at bounding box center [224, 104] width 29 height 6
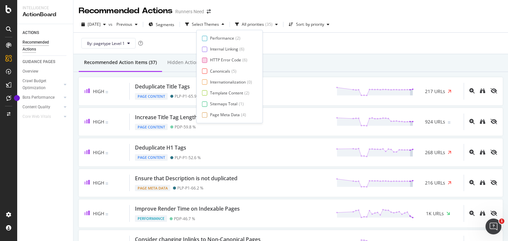
scroll to position [0, 0]
click at [232, 51] on div "Performance" at bounding box center [222, 50] width 24 height 6
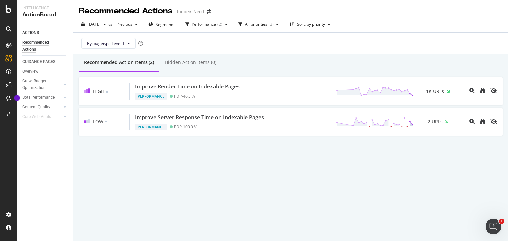
click at [295, 68] on div "Recommended Action Items (2) Hidden Action Items (0)" at bounding box center [290, 63] width 435 height 18
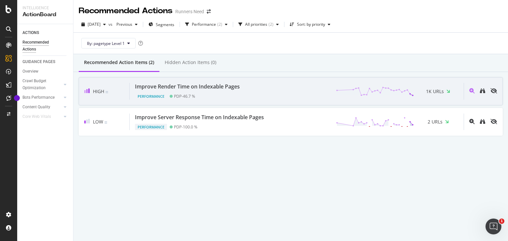
click at [241, 92] on div "Performance PDP - 46.7 %" at bounding box center [189, 95] width 108 height 9
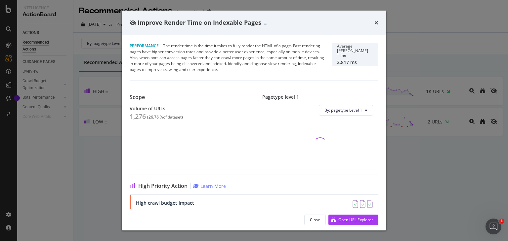
click at [145, 116] on div "1,276" at bounding box center [138, 117] width 16 height 8
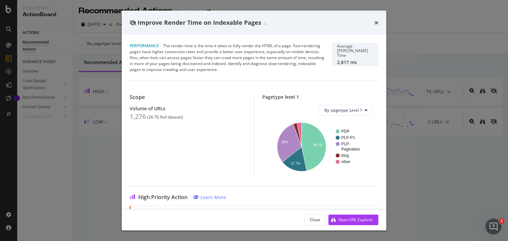
click at [139, 116] on div "1,276" at bounding box center [138, 117] width 16 height 8
click at [116, 138] on div "Improve Render Time on Indexable Pages Performance | The render time is the tim…" at bounding box center [254, 120] width 508 height 241
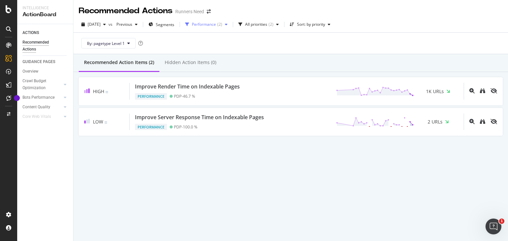
click at [209, 23] on div "Performance" at bounding box center [204, 24] width 24 height 4
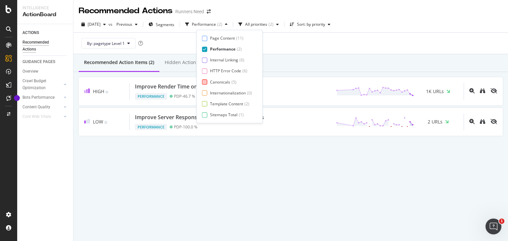
click at [214, 81] on div "Canonicals" at bounding box center [220, 82] width 20 height 6
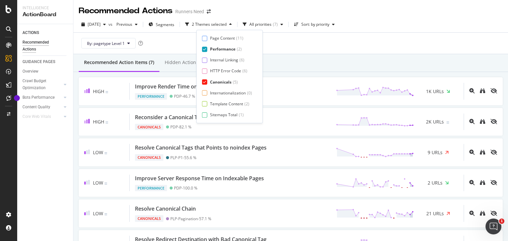
click at [222, 51] on div "Performance" at bounding box center [222, 50] width 25 height 6
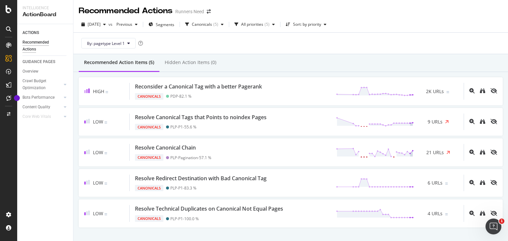
click at [297, 56] on div "Recommended Action Items (5) Hidden Action Items (0)" at bounding box center [290, 63] width 435 height 18
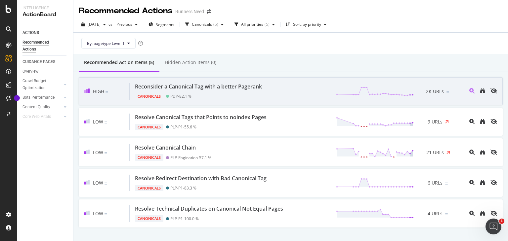
click at [261, 86] on div "Reconsider a Canonical Tag with a better Pagerank" at bounding box center [198, 87] width 127 height 8
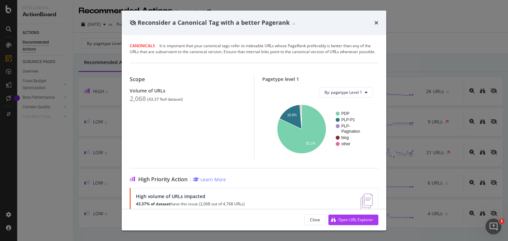
click at [135, 103] on div "2,068" at bounding box center [138, 99] width 16 height 8
click at [102, 105] on div "Reconsider a Canonical Tag with a better Pagerank Canonicals | It is important …" at bounding box center [254, 120] width 508 height 241
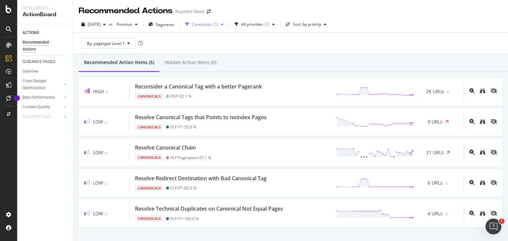
click at [221, 27] on div "Canonicals ( 5 )" at bounding box center [205, 25] width 44 height 10
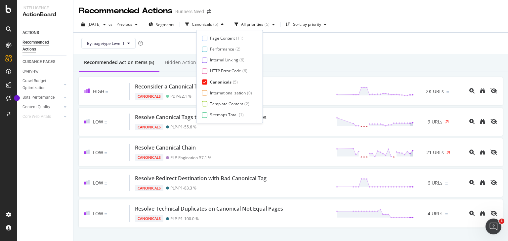
click at [229, 80] on div "Canonicals" at bounding box center [221, 82] width 22 height 6
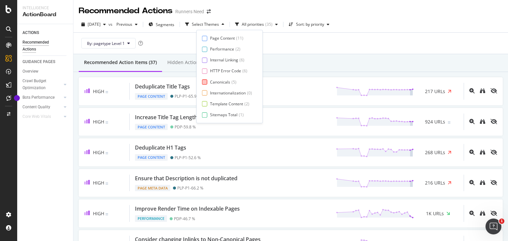
scroll to position [11, 0]
click at [228, 114] on div "Page Meta Data" at bounding box center [225, 115] width 30 height 6
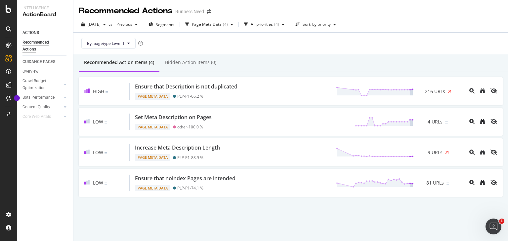
click at [322, 53] on div "By: pagetype Level 1" at bounding box center [291, 43] width 424 height 21
click at [212, 21] on div "Page Meta Data ( 4 )" at bounding box center [209, 25] width 53 height 10
click at [210, 12] on icon "arrow-right-arrow-left" at bounding box center [209, 11] width 4 height 5
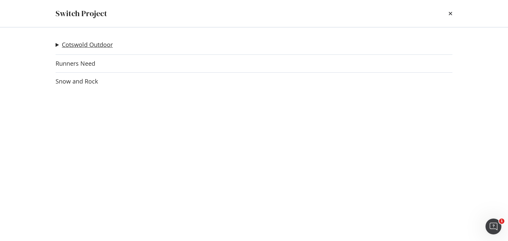
click at [104, 44] on link "Cotswold Outdoor" at bounding box center [87, 44] width 51 height 7
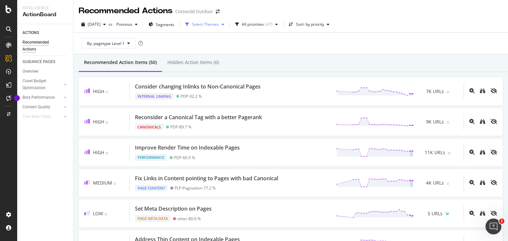
click at [219, 22] on div "Select Themes" at bounding box center [205, 24] width 27 height 4
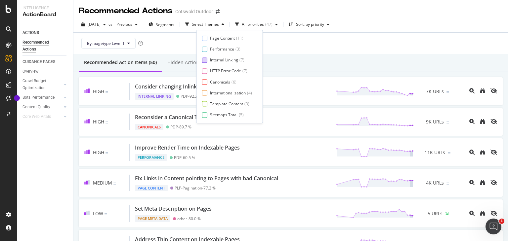
click at [238, 58] on div "Internal Linking" at bounding box center [224, 61] width 28 height 6
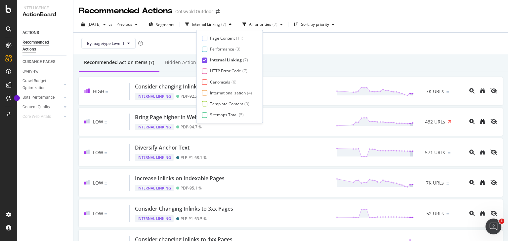
click at [312, 73] on div "High Consider changing Inlinks to Non-Canonical Pages Internal Linking PDP - 92…" at bounding box center [290, 183] width 435 height 222
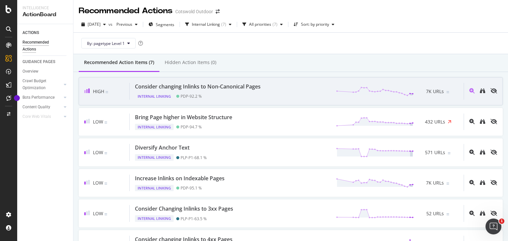
click at [226, 91] on div "Internal Linking PDP - 92.2 %" at bounding box center [199, 95] width 128 height 9
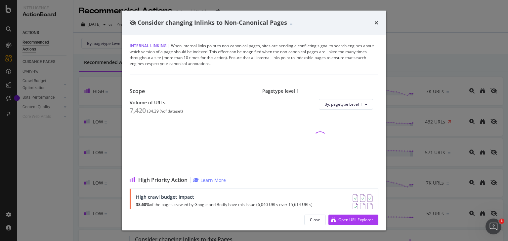
click at [137, 110] on div "7,420" at bounding box center [138, 111] width 16 height 8
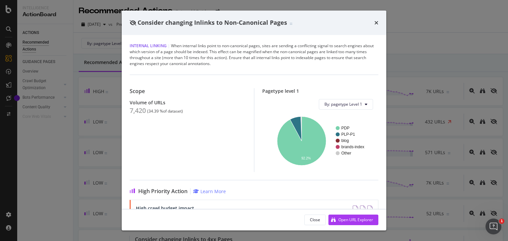
click at [109, 120] on div "Consider changing Inlinks to Non-Canonical Pages Internal Linking | When intern…" at bounding box center [254, 120] width 508 height 241
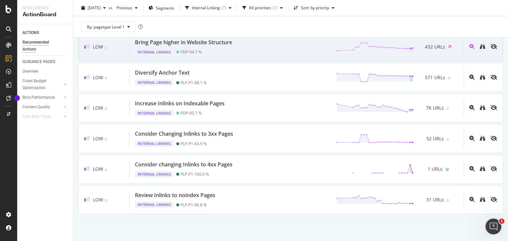
scroll to position [75, 0]
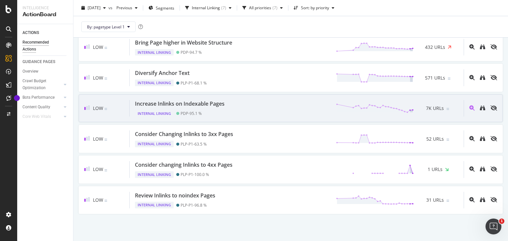
click at [245, 110] on div "Increase Inlinks on Indexable Pages Internal Linking PDP - 95.1 % 7K URLs" at bounding box center [297, 108] width 334 height 17
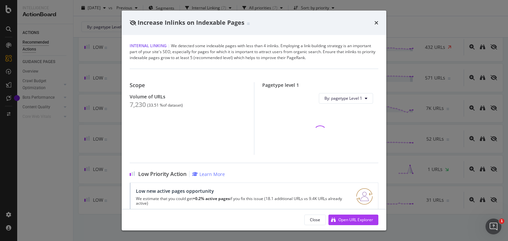
click at [137, 105] on div "7,230" at bounding box center [138, 105] width 16 height 8
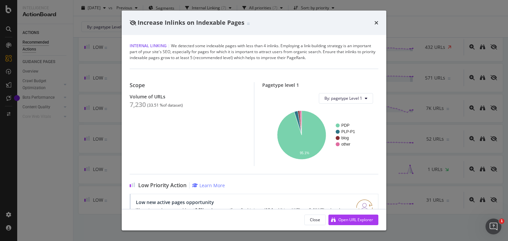
click at [67, 102] on div "Increase Inlinks on Indexable Pages Internal Linking | We detected some indexab…" at bounding box center [254, 120] width 508 height 241
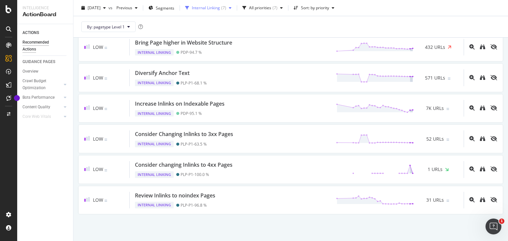
click at [220, 7] on div "Internal Linking" at bounding box center [206, 8] width 28 height 4
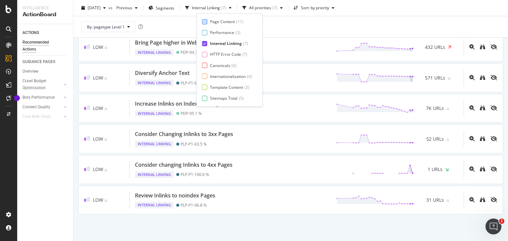
click at [229, 21] on div "Page Content" at bounding box center [222, 22] width 25 height 6
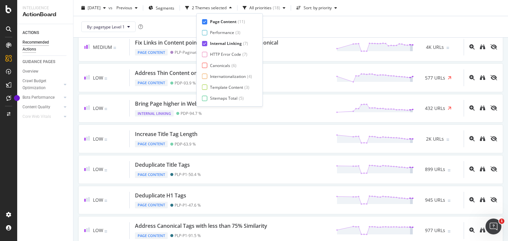
click at [230, 45] on div "Internal Linking" at bounding box center [226, 44] width 32 height 6
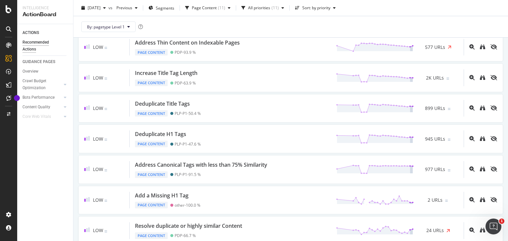
click at [319, 23] on div "By: pagetype Level 1" at bounding box center [291, 26] width 424 height 21
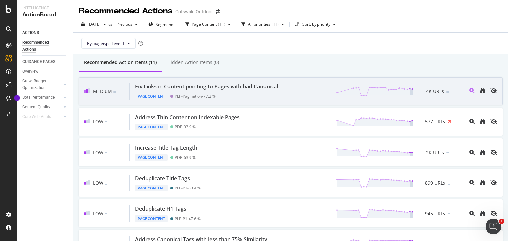
click at [273, 79] on div "Medium Fix Links in Content pointing to Pages with bad Canonical Page Content P…" at bounding box center [291, 91] width 424 height 28
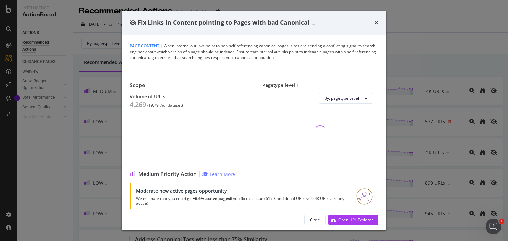
click at [144, 106] on div "4,269" at bounding box center [138, 105] width 16 height 8
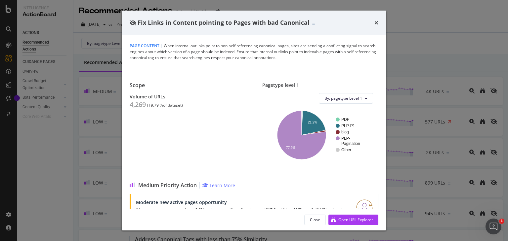
click at [113, 66] on div "Fix Links in Content pointing to Pages with bad Canonical Page Content | When i…" at bounding box center [254, 120] width 508 height 241
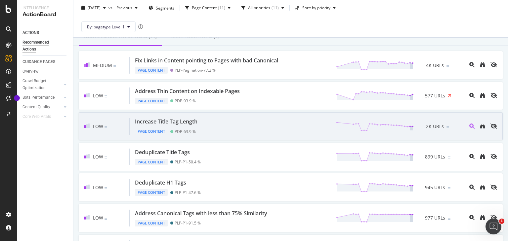
scroll to position [34, 0]
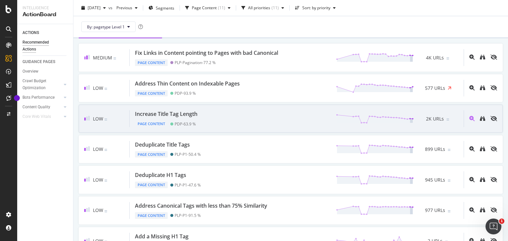
click at [172, 123] on icon at bounding box center [171, 124] width 3 height 3
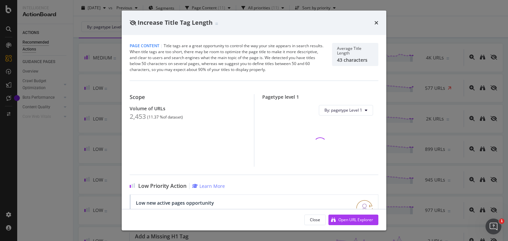
click at [135, 115] on div "2,453" at bounding box center [138, 117] width 16 height 8
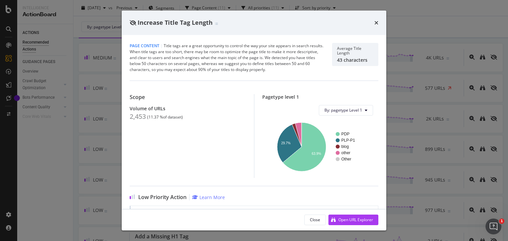
click at [87, 113] on div "Increase Title Tag Length Page Content | Title tags are a great opportunity to …" at bounding box center [254, 120] width 508 height 241
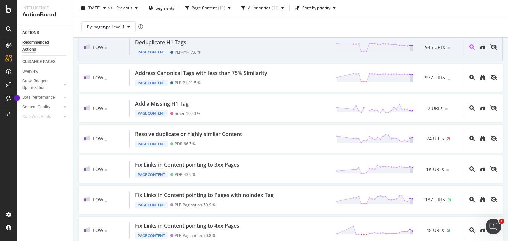
scroll to position [167, 0]
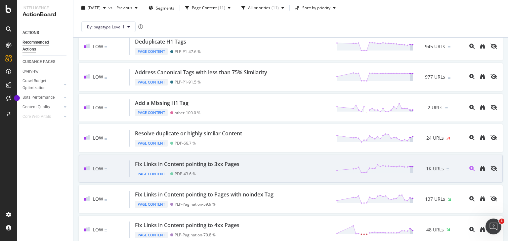
click at [219, 165] on div "Fix Links in Content pointing to 3xx Pages" at bounding box center [187, 165] width 105 height 8
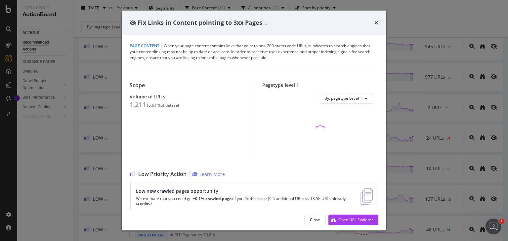
click at [137, 107] on div "1,211" at bounding box center [138, 105] width 16 height 8
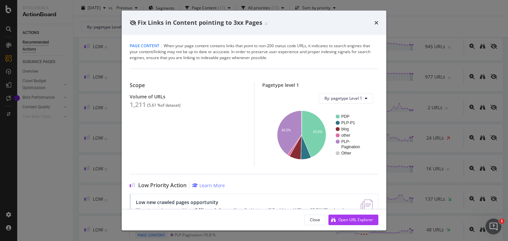
click at [89, 61] on div "Fix Links in Content pointing to 3xx Pages Page Content | When your page conten…" at bounding box center [254, 120] width 508 height 241
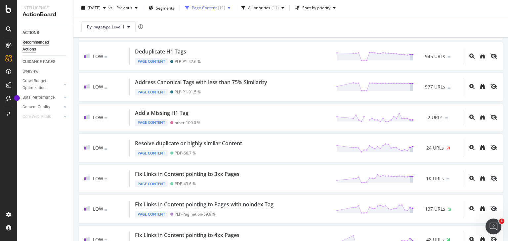
scroll to position [156, 0]
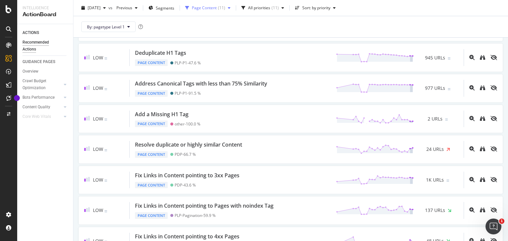
click at [217, 7] on div "Page Content" at bounding box center [204, 8] width 25 height 4
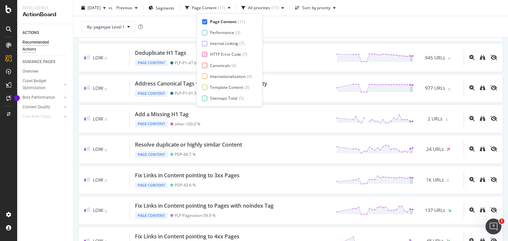
click at [221, 52] on div "HTTP Error Code" at bounding box center [225, 55] width 31 height 6
click at [222, 21] on div "Page Content" at bounding box center [223, 22] width 26 height 6
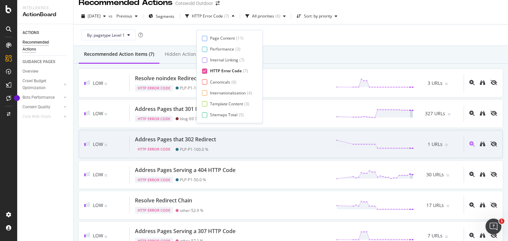
scroll to position [0, 0]
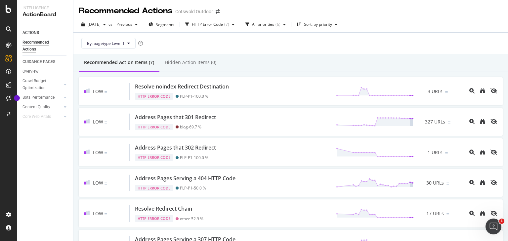
click at [311, 57] on div "Recommended Action Items (7) Hidden Action Items (0)" at bounding box center [290, 63] width 435 height 18
click at [220, 22] on div "HTTP Error Code" at bounding box center [207, 24] width 31 height 4
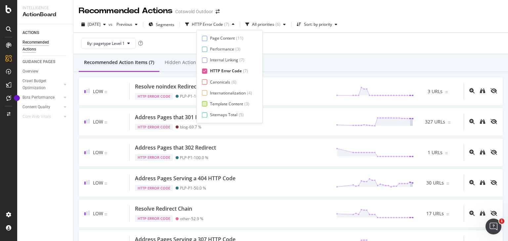
click at [228, 104] on div "Template Content" at bounding box center [226, 104] width 33 height 6
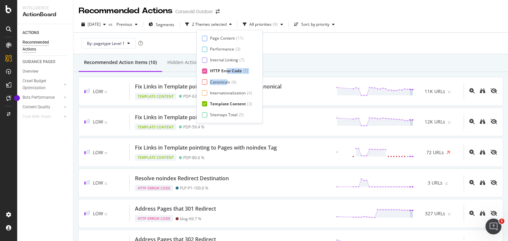
drag, startPoint x: 227, startPoint y: 74, endPoint x: 228, endPoint y: 70, distance: 4.6
click at [228, 70] on div "Page Content ( 11 ) Performance ( 3 ) Internal Linking ( 7 ) HTTP Error Code ( …" at bounding box center [229, 76] width 55 height 82
click at [228, 70] on div "HTTP Error Code" at bounding box center [226, 71] width 32 height 6
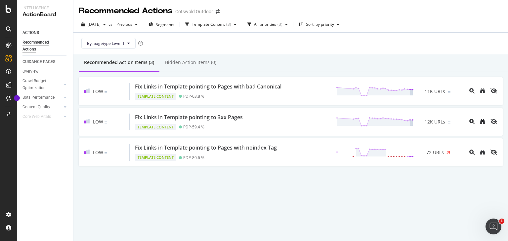
click at [334, 62] on div "Recommended Action Items (3) Hidden Action Items (0)" at bounding box center [290, 63] width 435 height 18
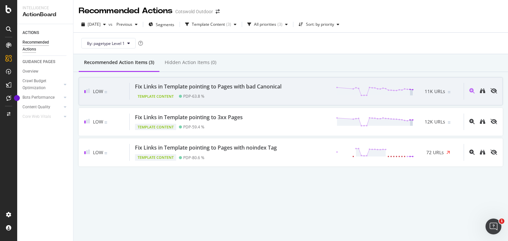
click at [246, 95] on div "Template Content PDP - 63.8 %" at bounding box center [209, 95] width 149 height 9
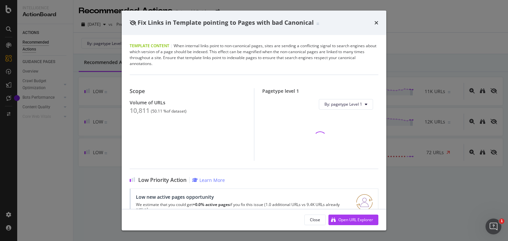
click at [139, 110] on div "10,811" at bounding box center [140, 111] width 20 height 8
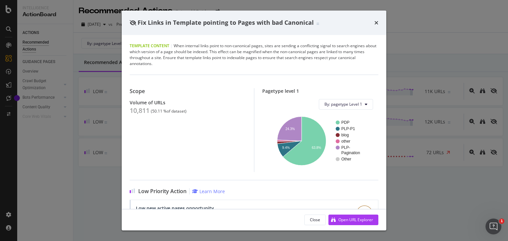
click at [94, 108] on div "Fix Links in Template pointing to Pages with bad Canonical Template Content | W…" at bounding box center [254, 120] width 508 height 241
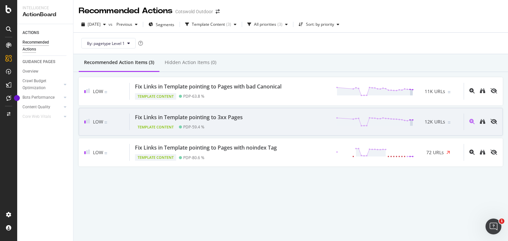
click at [174, 112] on div "Low Fix Links in Template pointing to 3xx Pages Template Content PDP - 59.4 % 1…" at bounding box center [291, 122] width 424 height 28
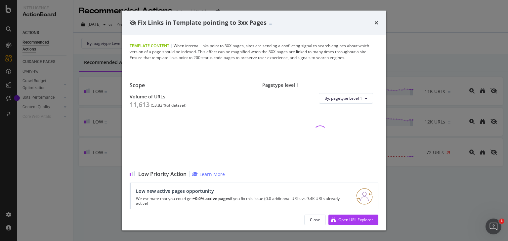
click at [140, 102] on div "11,613" at bounding box center [140, 105] width 20 height 8
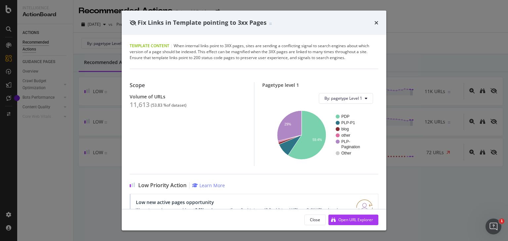
click at [91, 125] on div "Fix Links in Template pointing to 3xx Pages Template Content | When internal li…" at bounding box center [254, 120] width 508 height 241
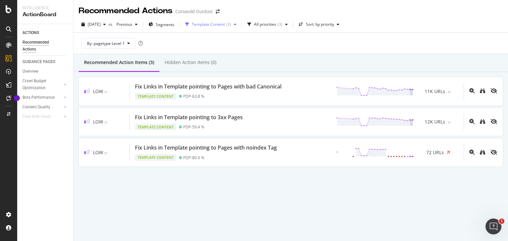
click at [220, 27] on div "Template Content ( 3 )" at bounding box center [211, 25] width 57 height 10
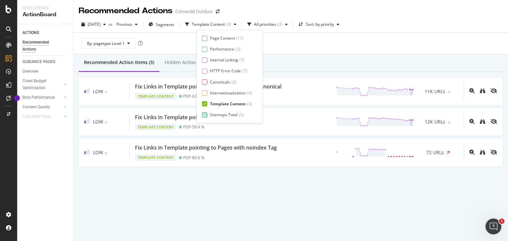
click at [220, 114] on div "Sitemaps Total" at bounding box center [223, 115] width 27 height 6
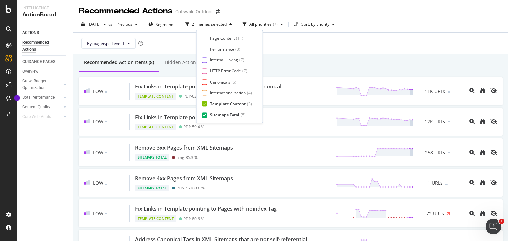
click at [226, 102] on div "Template Content" at bounding box center [228, 104] width 36 height 6
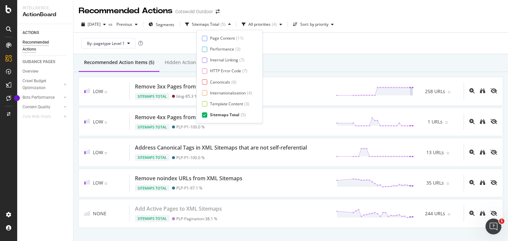
click at [292, 63] on div "Recommended Action Items (5) Hidden Action Items (0)" at bounding box center [290, 63] width 435 height 18
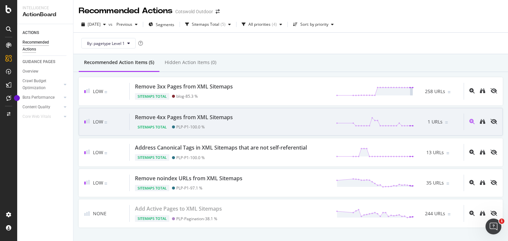
scroll to position [14, 0]
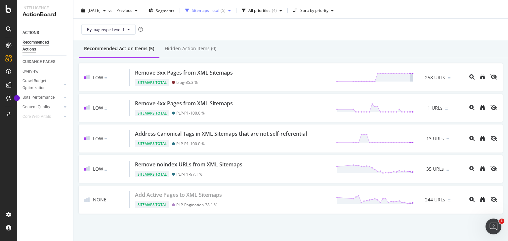
click at [226, 11] on div "( 5 )" at bounding box center [223, 11] width 5 height 4
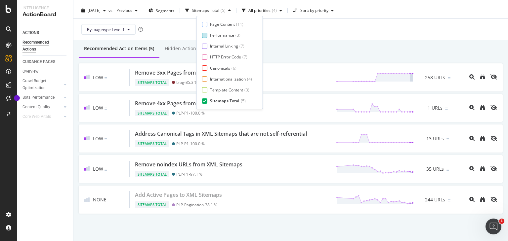
click at [232, 35] on div "Performance" at bounding box center [222, 35] width 24 height 6
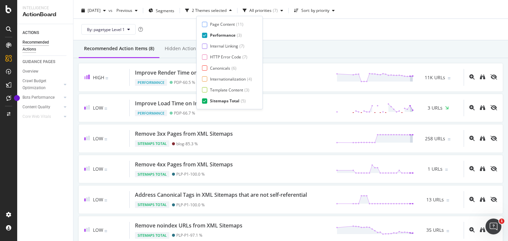
click at [222, 99] on div "Sitemaps Total" at bounding box center [224, 101] width 29 height 6
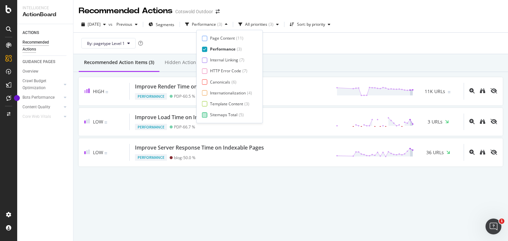
scroll to position [0, 0]
click at [311, 56] on div "Recommended Action Items (3) Hidden Action Items (0)" at bounding box center [290, 63] width 435 height 18
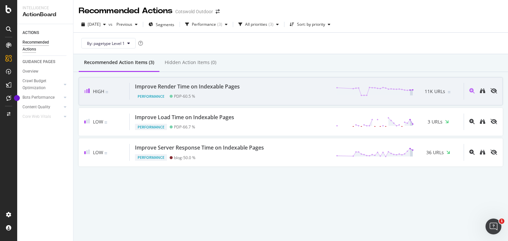
click at [201, 90] on div "Improve Render Time on Indexable Pages" at bounding box center [187, 87] width 105 height 8
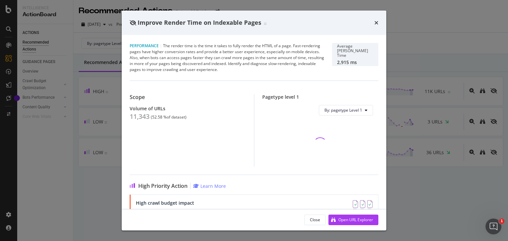
click at [139, 117] on div "11,343" at bounding box center [140, 117] width 20 height 8
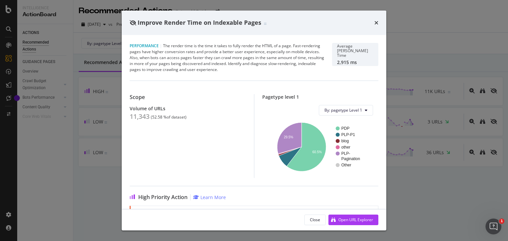
click at [77, 113] on div "Improve Render Time on Indexable Pages Performance | The render time is the tim…" at bounding box center [254, 120] width 508 height 241
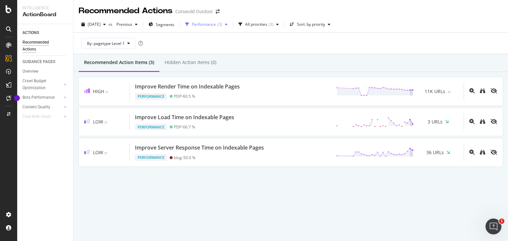
click at [216, 26] on div "Performance" at bounding box center [204, 24] width 24 height 4
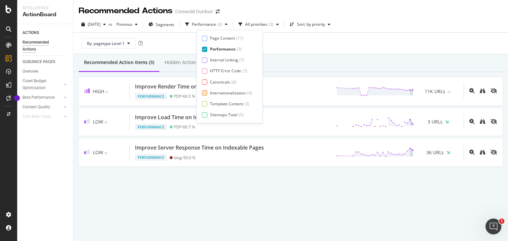
click at [220, 92] on div "Internationalization" at bounding box center [228, 93] width 36 height 6
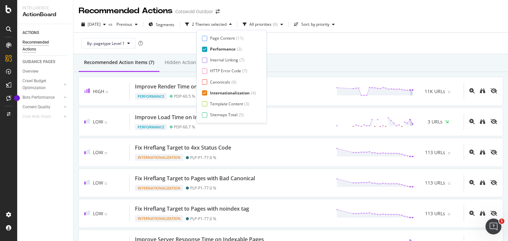
click at [228, 49] on div "Performance" at bounding box center [222, 50] width 25 height 6
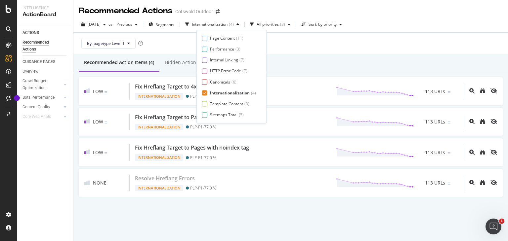
click at [221, 92] on div "Internationalization" at bounding box center [230, 93] width 40 height 6
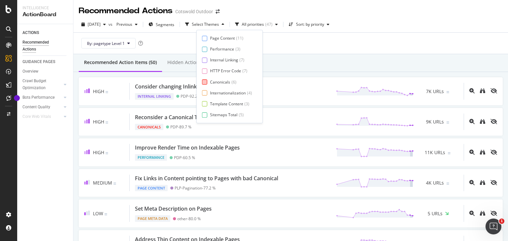
click at [222, 83] on div "Canonicals" at bounding box center [220, 82] width 20 height 6
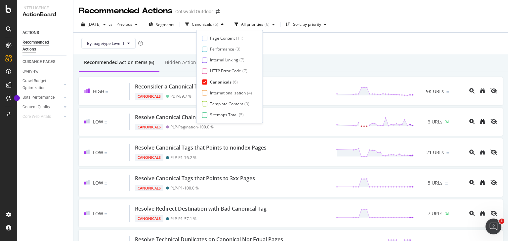
click at [316, 54] on div "By: pagetype Level 1" at bounding box center [291, 43] width 424 height 21
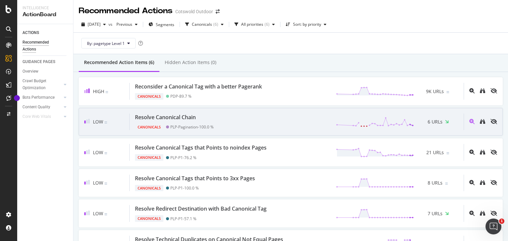
scroll to position [36, 0]
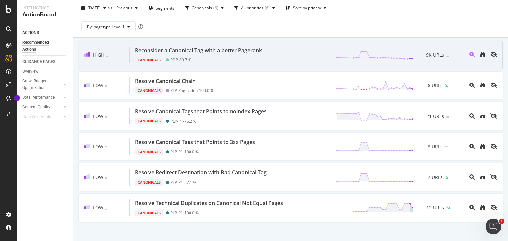
click at [241, 62] on div "Canonicals PDP - 89.7 %" at bounding box center [200, 58] width 130 height 9
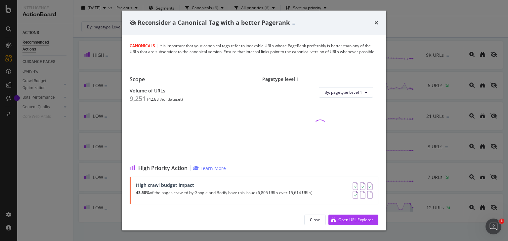
click at [139, 103] on div "9,251" at bounding box center [138, 99] width 16 height 8
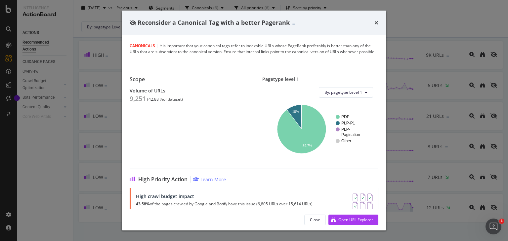
click at [64, 109] on div "Reconsider a Canonical Tag with a better Pagerank Canonicals | It is important …" at bounding box center [254, 120] width 508 height 241
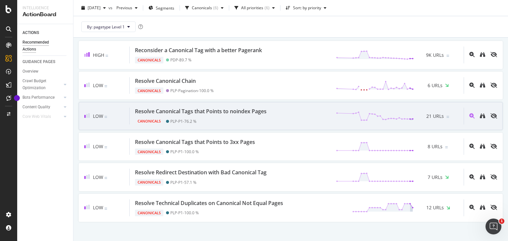
click at [213, 119] on div "Canonicals PLP-P1 - 76.2 %" at bounding box center [202, 119] width 134 height 9
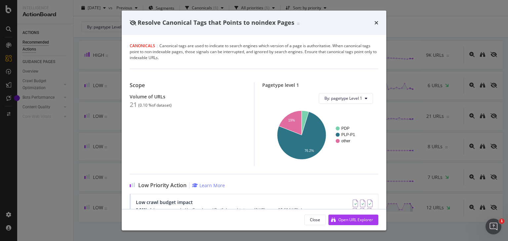
click at [61, 105] on div "Resolve Canonical Tags that Points to noindex Pages Canonicals | Canonical tags…" at bounding box center [254, 120] width 508 height 241
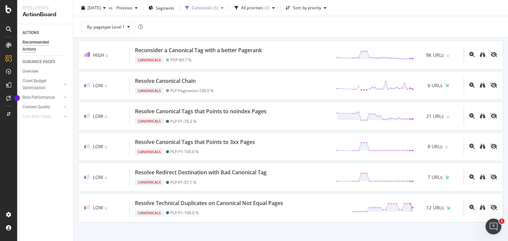
click at [212, 10] on div "Canonicals" at bounding box center [202, 8] width 20 height 4
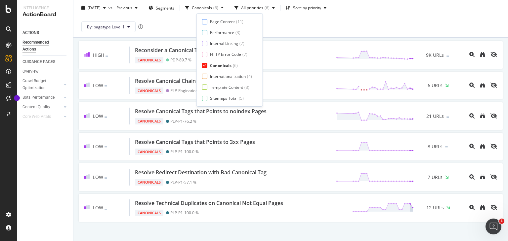
click at [220, 65] on div "Canonicals" at bounding box center [221, 66] width 22 height 6
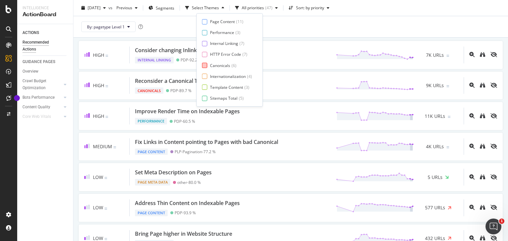
scroll to position [11, 0]
click at [221, 97] on div "Page Meta Data" at bounding box center [225, 99] width 30 height 6
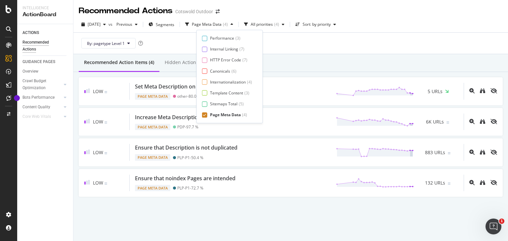
scroll to position [0, 0]
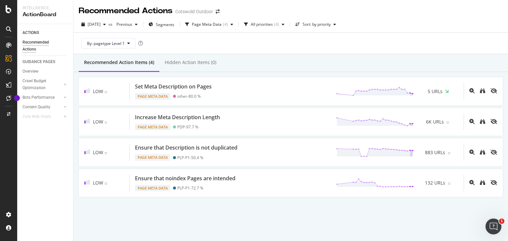
click at [299, 51] on div "By: pagetype Level 1" at bounding box center [291, 43] width 424 height 21
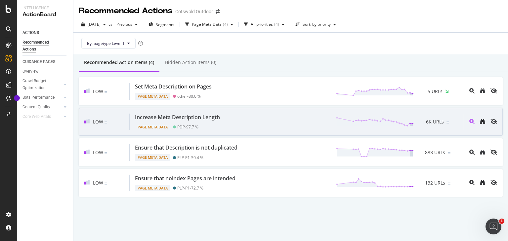
click at [212, 119] on div "Increase Meta Description Length" at bounding box center [177, 118] width 85 height 8
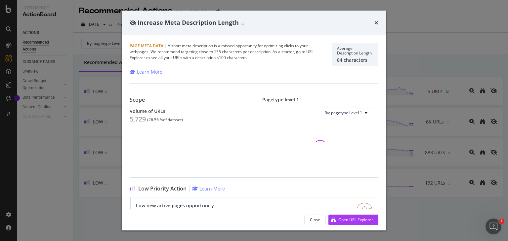
click at [136, 117] on div "5,729" at bounding box center [138, 119] width 16 height 8
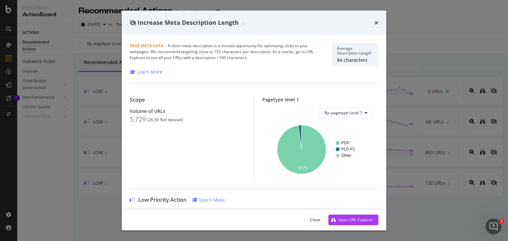
click at [104, 106] on div "Increase Meta Description Length Page Meta Data | A short meta description is a…" at bounding box center [254, 120] width 508 height 241
